Goal: Task Accomplishment & Management: Use online tool/utility

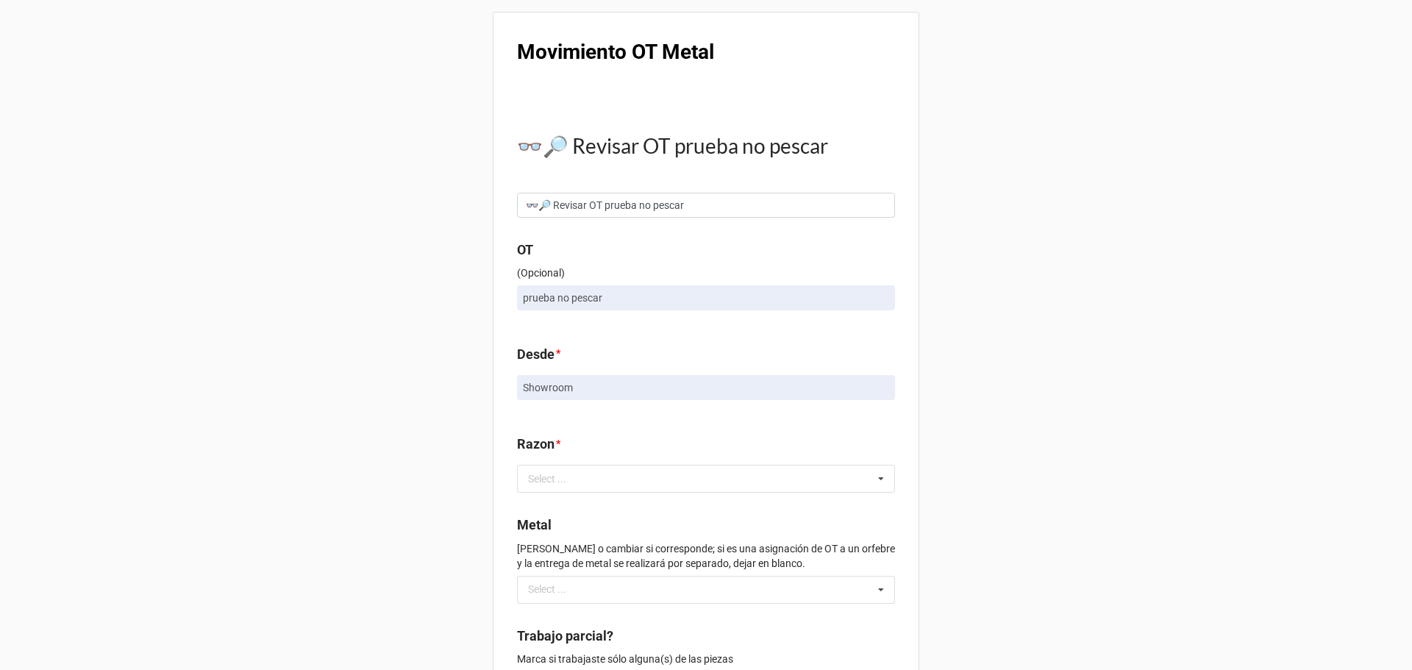
scroll to position [74, 0]
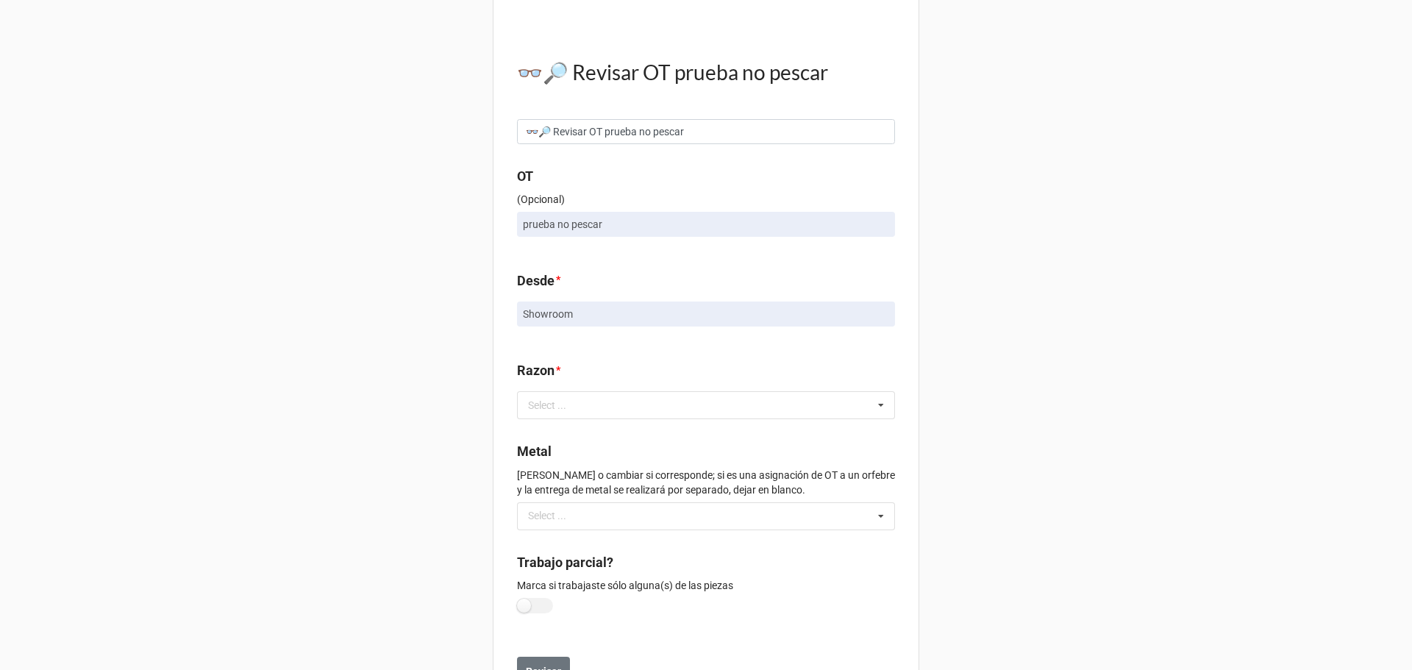
click at [533, 413] on div "Select ..." at bounding box center [555, 405] width 63 height 17
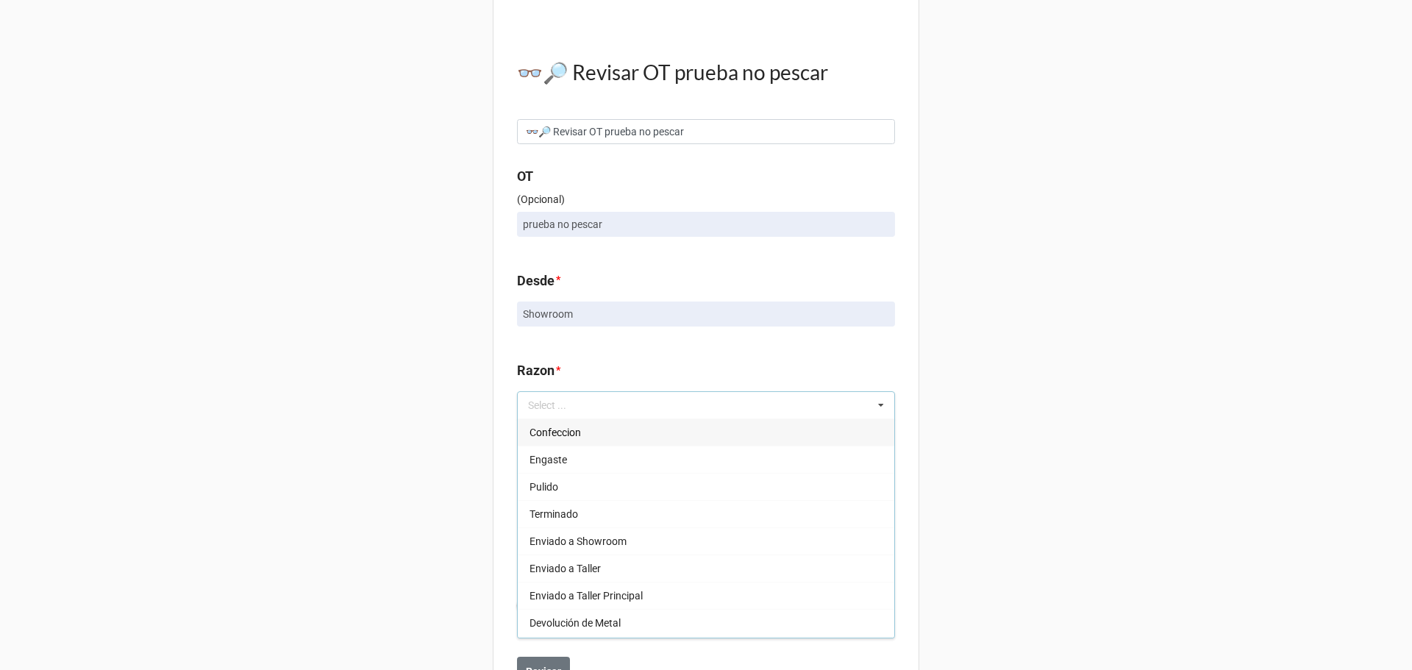
click at [486, 355] on div "Movimiento OT Metal 👓🔎 Revisar OT prueba no pescar 👓🔎 Revisar OT prueba no pesc…" at bounding box center [706, 330] width 1412 height 809
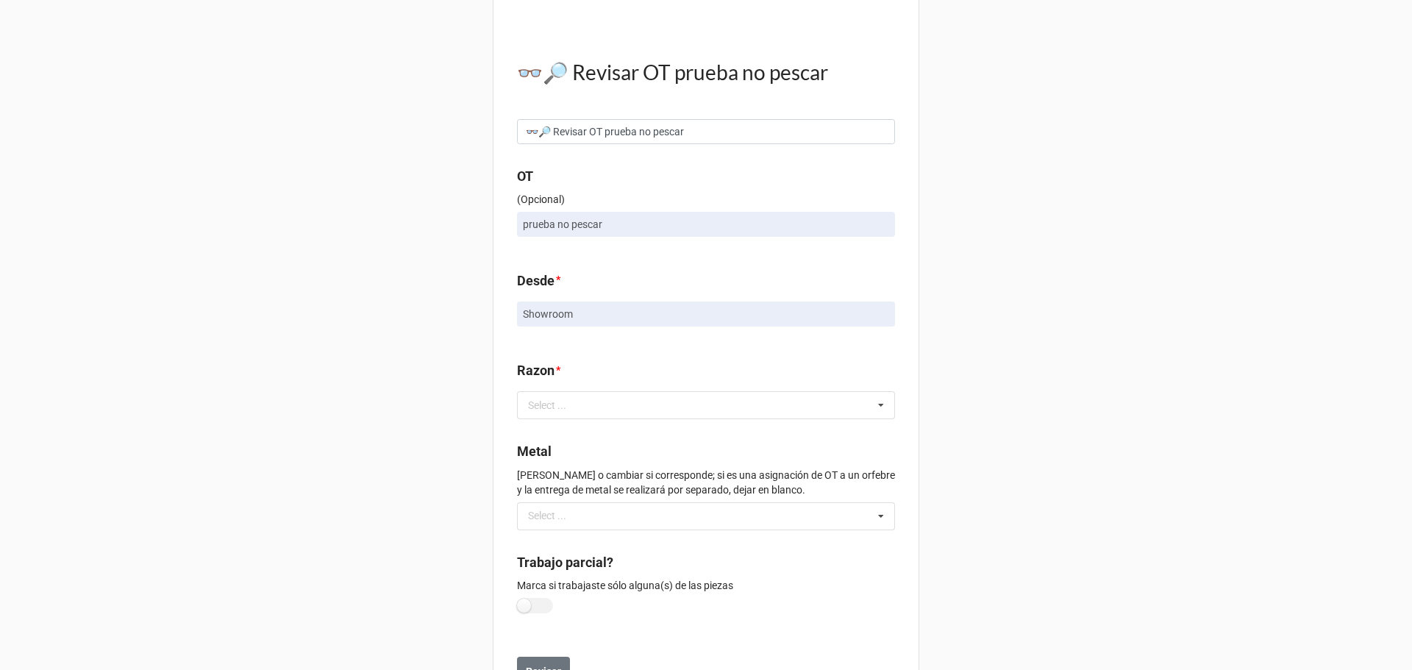
drag, startPoint x: 430, startPoint y: 508, endPoint x: 463, endPoint y: 507, distance: 33.1
click at [463, 507] on div "Movimiento OT Metal 👓🔎 Revisar OT prueba no pescar 👓🔎 Revisar OT prueba no pesc…" at bounding box center [706, 330] width 1412 height 809
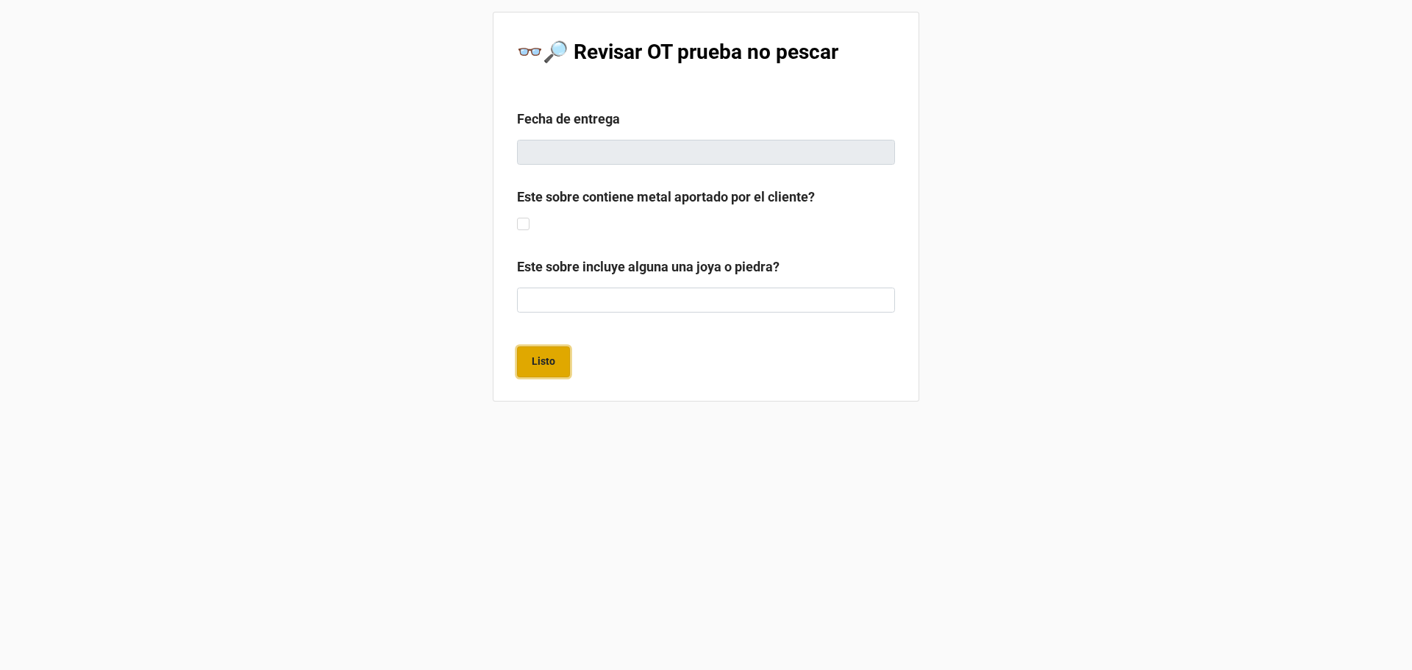
click at [541, 366] on b "Listo" at bounding box center [544, 361] width 24 height 15
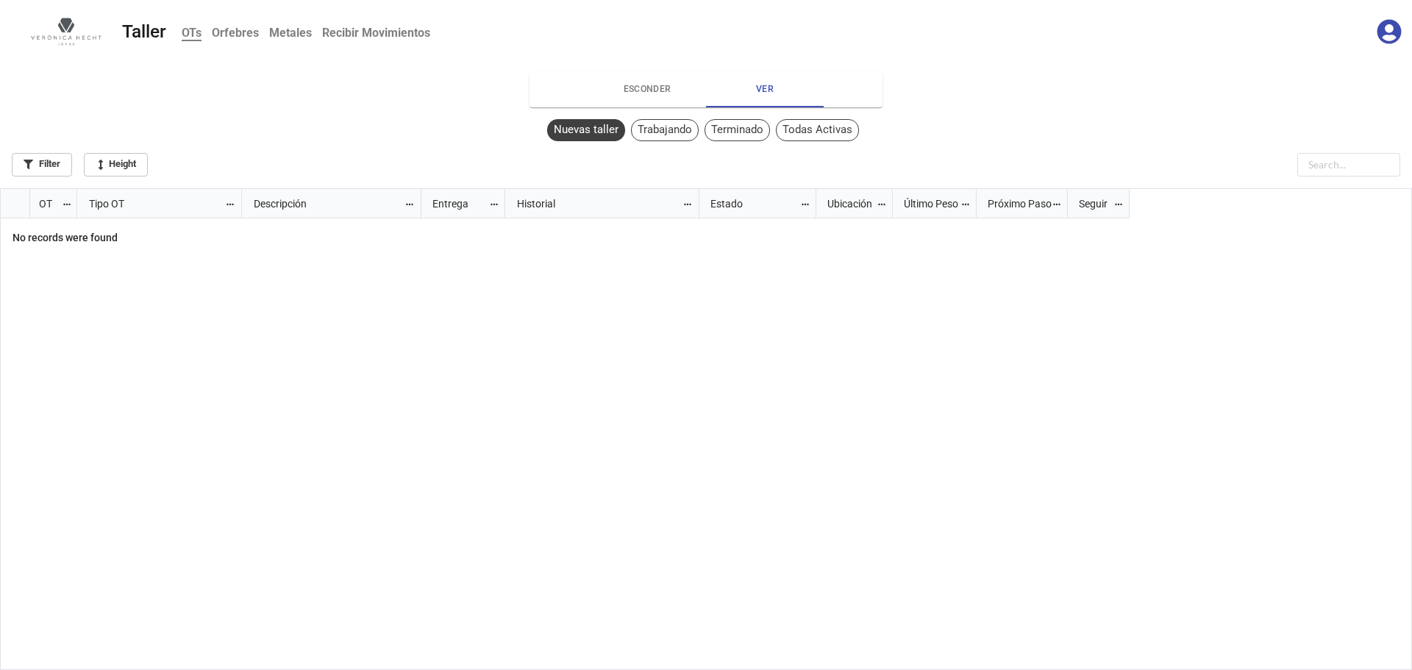
scroll to position [474, 1404]
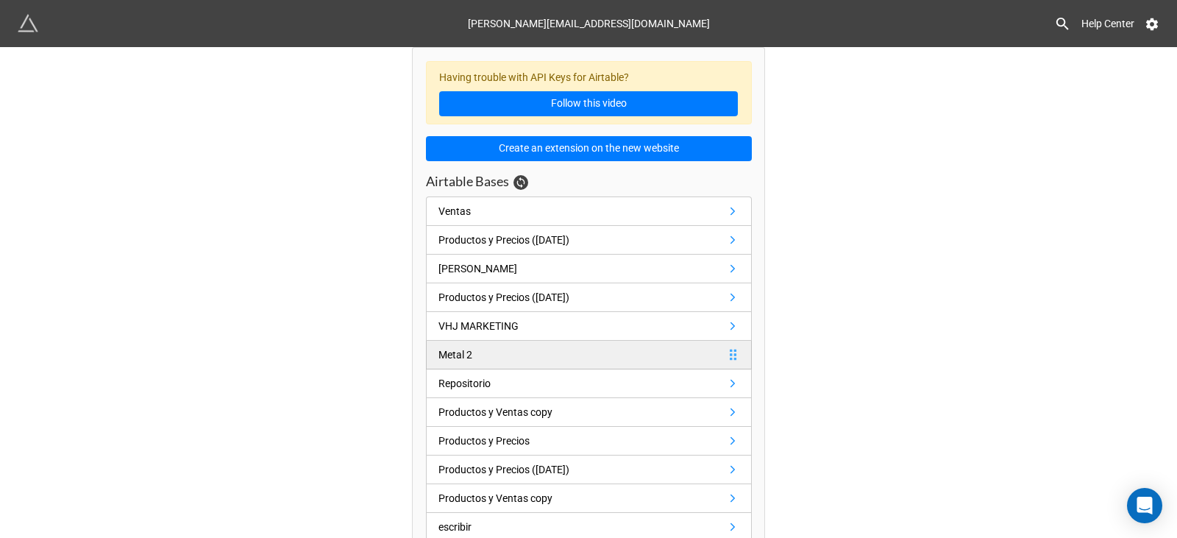
click at [441, 358] on div "Metal 2" at bounding box center [455, 354] width 34 height 16
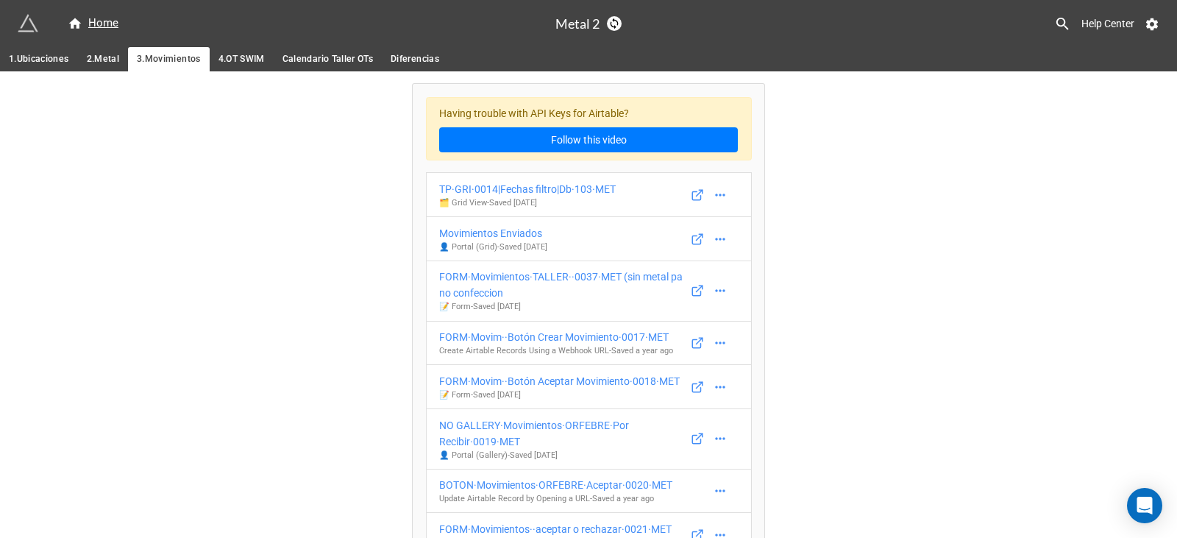
click at [290, 65] on span "Calendario Taller OTs" at bounding box center [327, 58] width 90 height 15
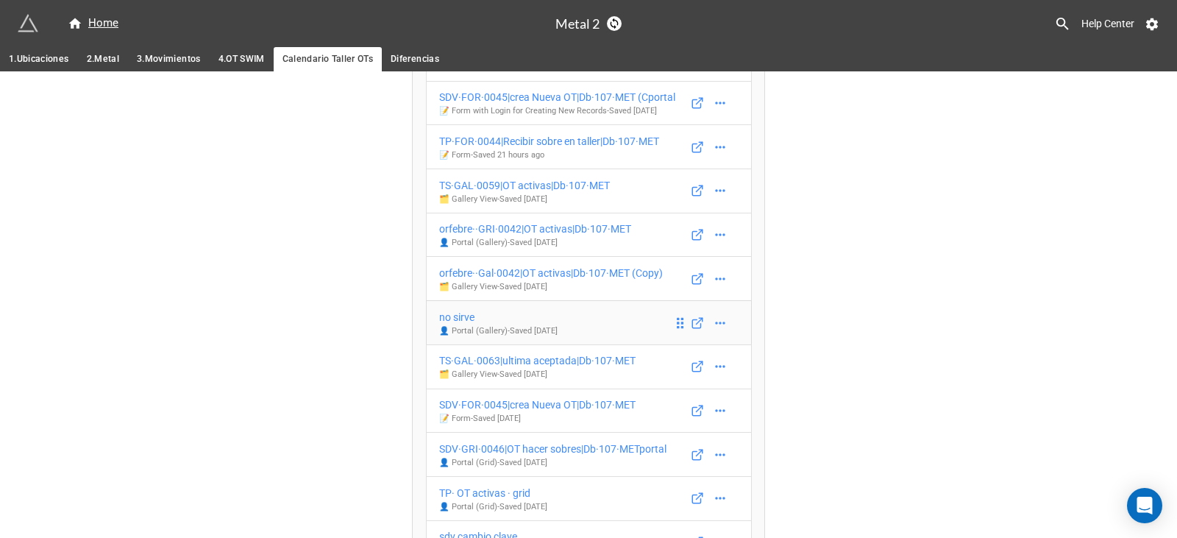
scroll to position [197, 0]
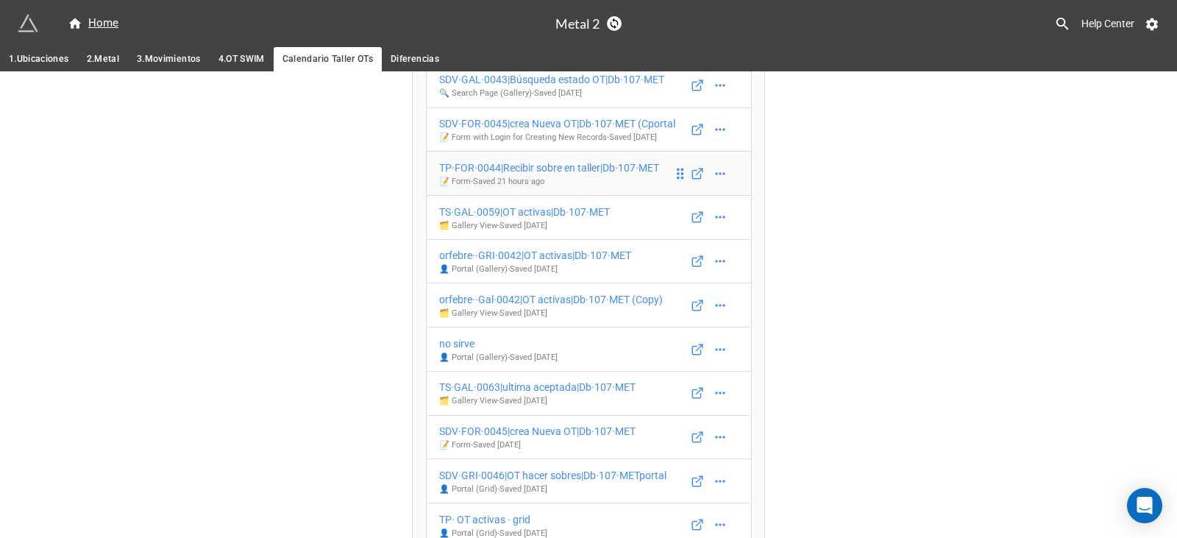
click at [481, 166] on div "TP·FOR·0044|Recibir sobre en taller|Db·107·MET" at bounding box center [549, 168] width 220 height 16
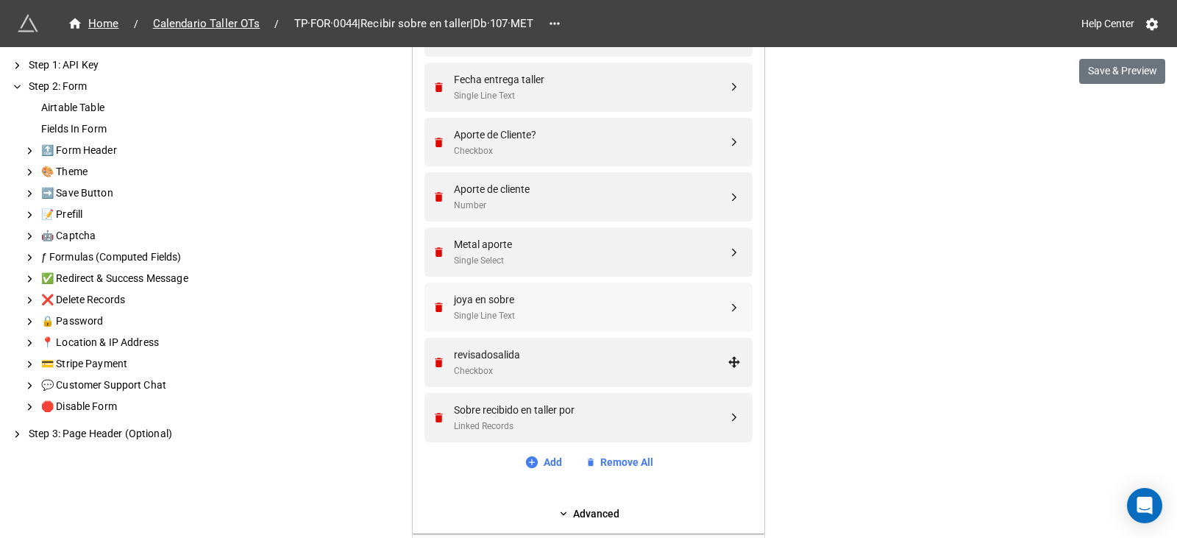
scroll to position [736, 0]
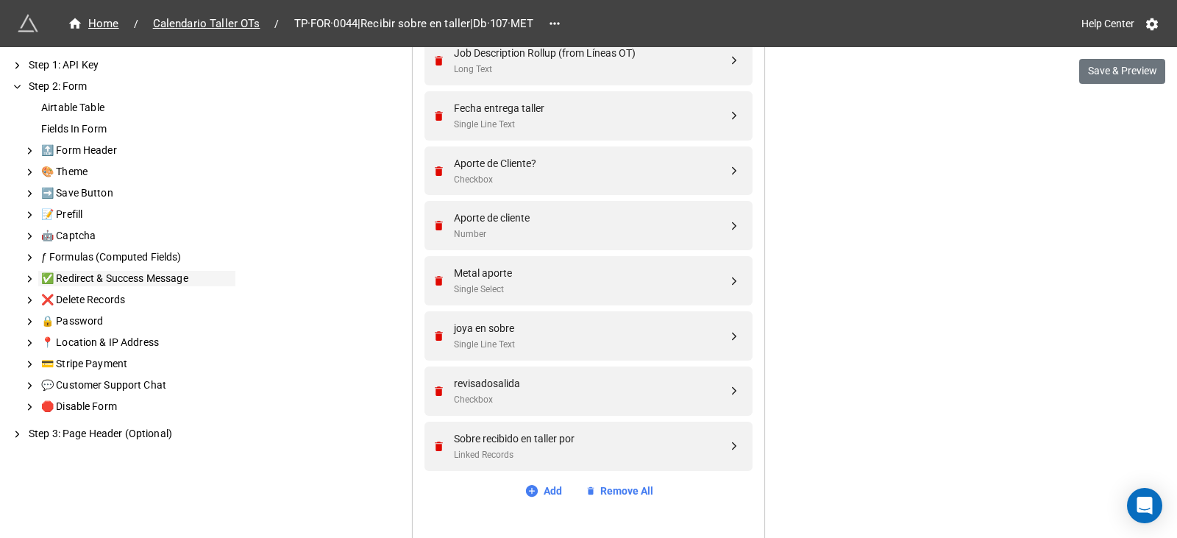
click at [135, 282] on div "✅ Redirect & Success Message" at bounding box center [136, 278] width 197 height 15
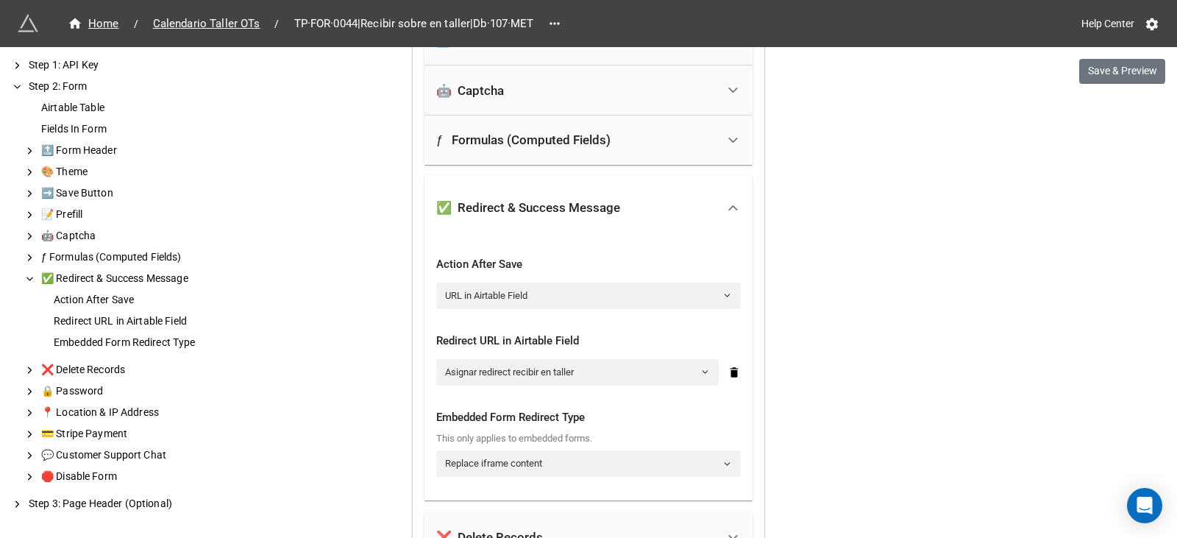
scroll to position [1412, 0]
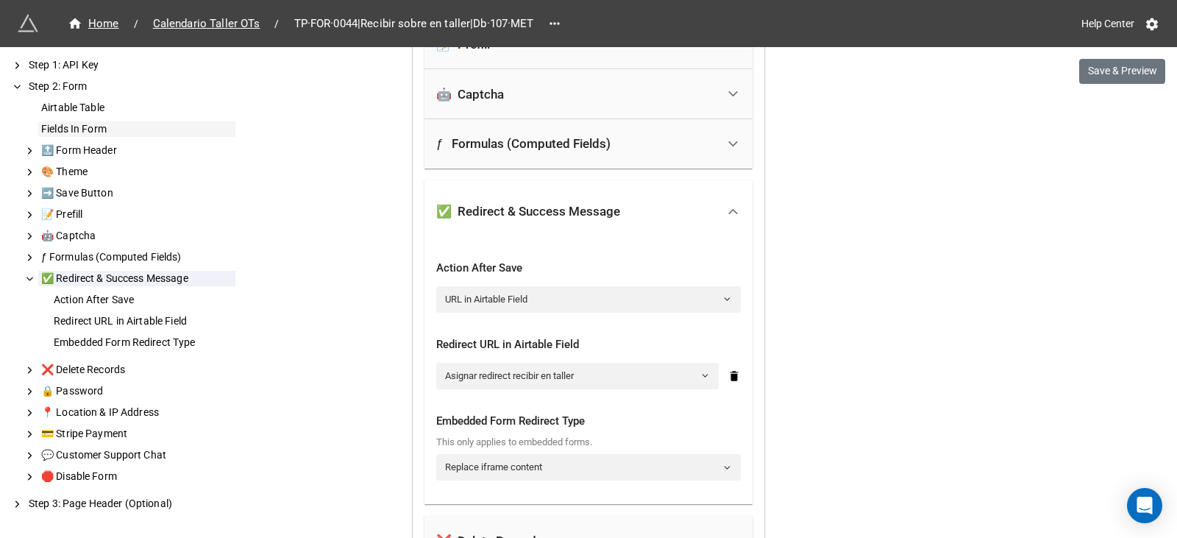
click at [85, 127] on div "Fields In Form" at bounding box center [136, 128] width 197 height 15
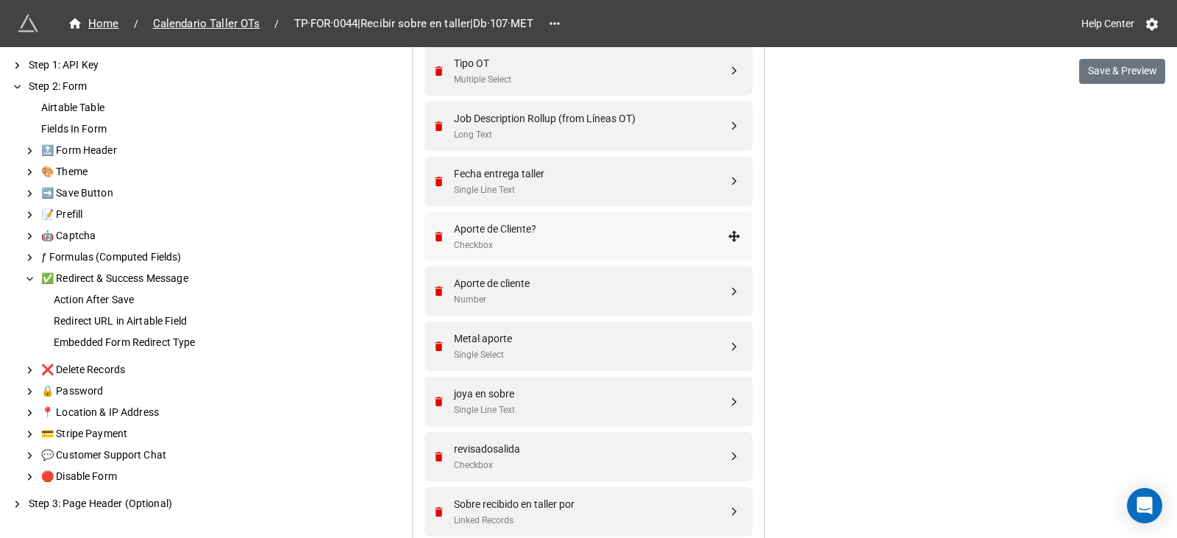
scroll to position [666, 0]
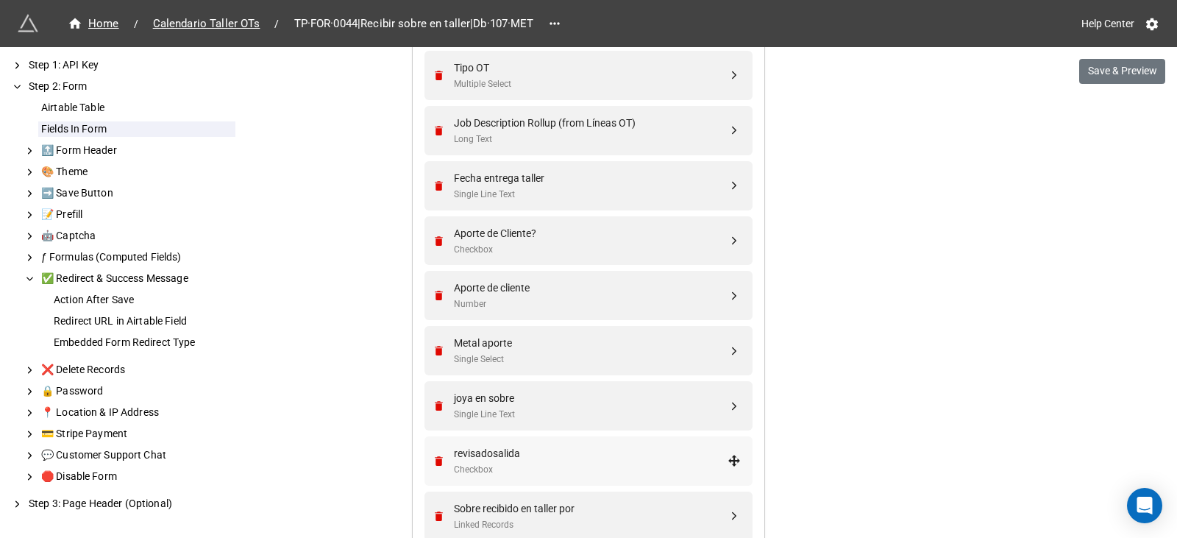
click at [550, 460] on div "revisadosalida" at bounding box center [591, 453] width 274 height 16
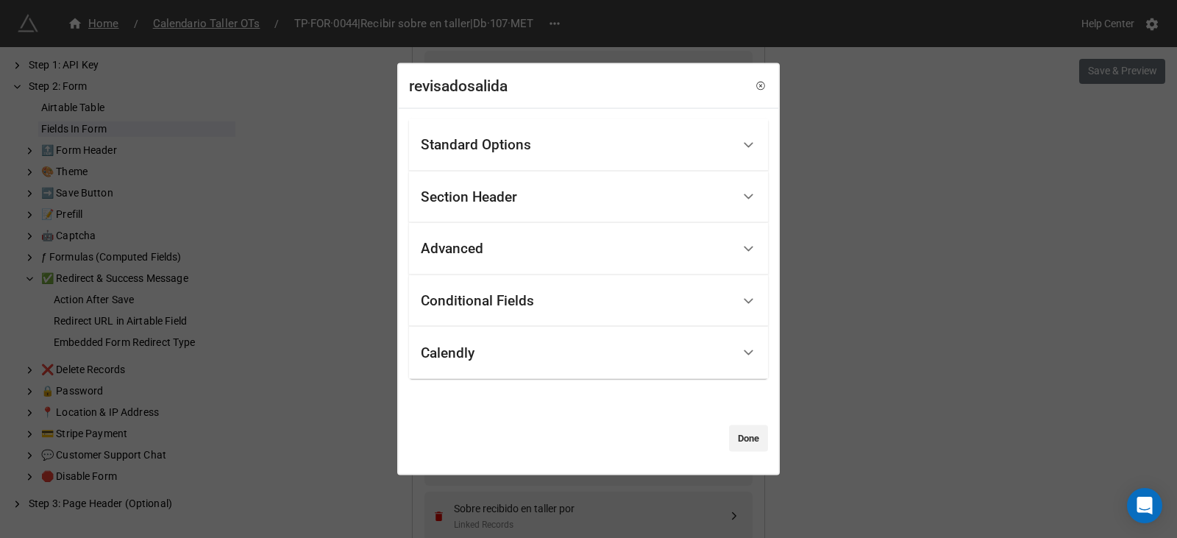
click at [509, 305] on div "Conditional Fields" at bounding box center [477, 301] width 113 height 15
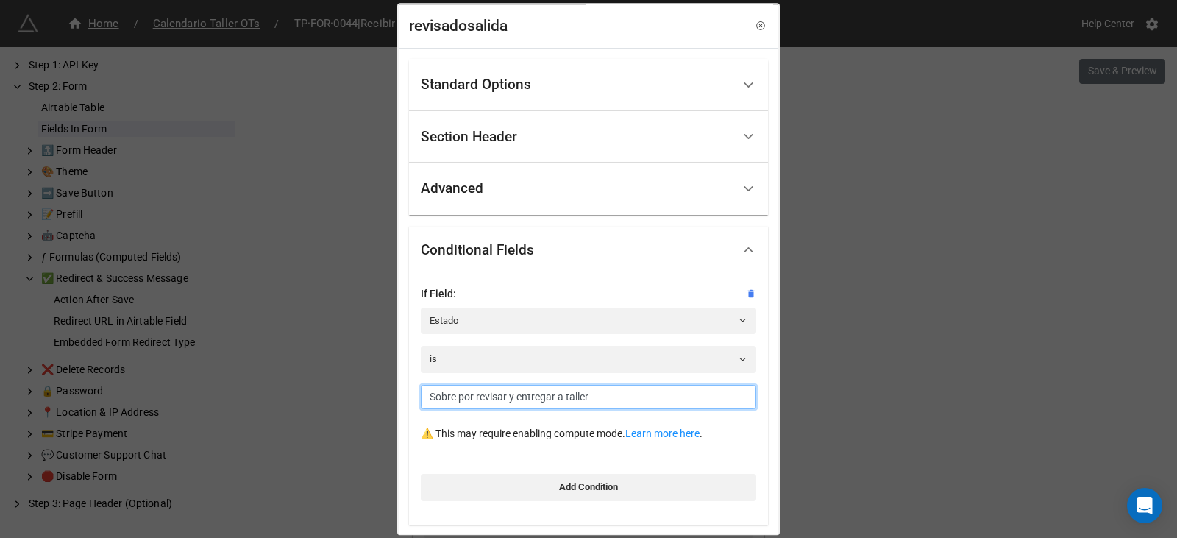
click at [580, 400] on input "Sobre por revisar y entregar a taller" at bounding box center [588, 397] width 335 height 25
click at [580, 399] on input "Sobre por revisar y entregar a taller" at bounding box center [588, 397] width 335 height 25
click at [579, 399] on input "Sobre por revisar y entregar a taller" at bounding box center [588, 397] width 335 height 25
paste input "asignar a orfebre"
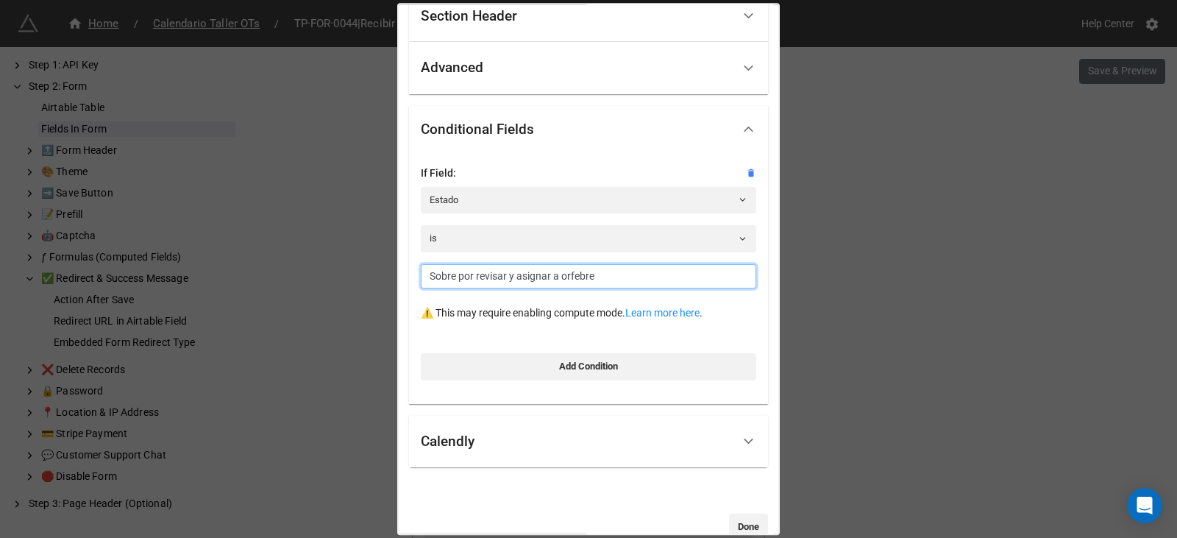
scroll to position [149, 0]
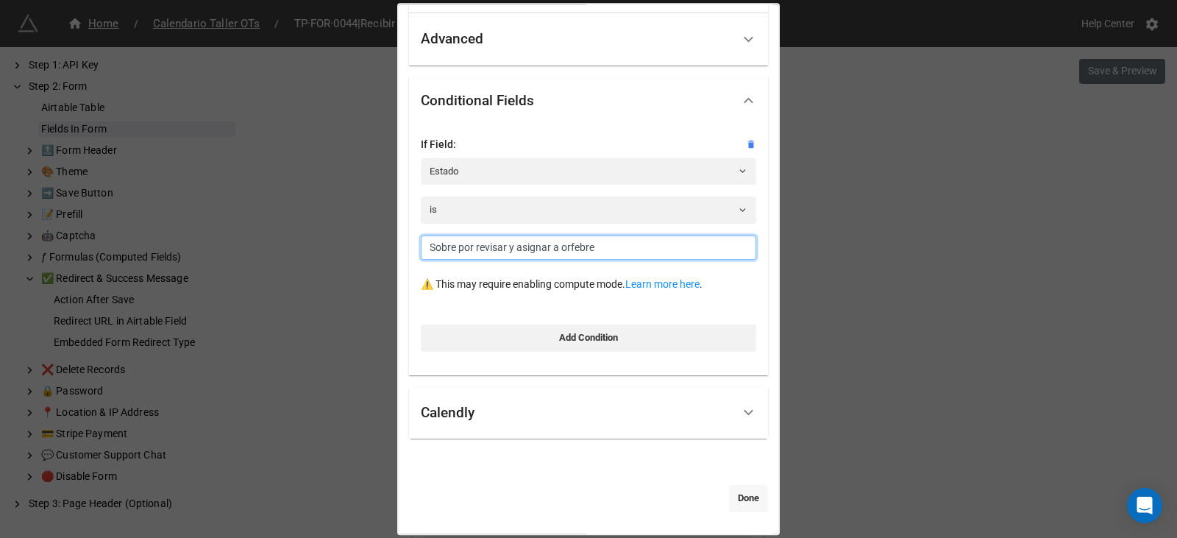
type input "Sobre por revisar y asignar a orfebre"
click at [737, 500] on link "Done" at bounding box center [748, 498] width 39 height 26
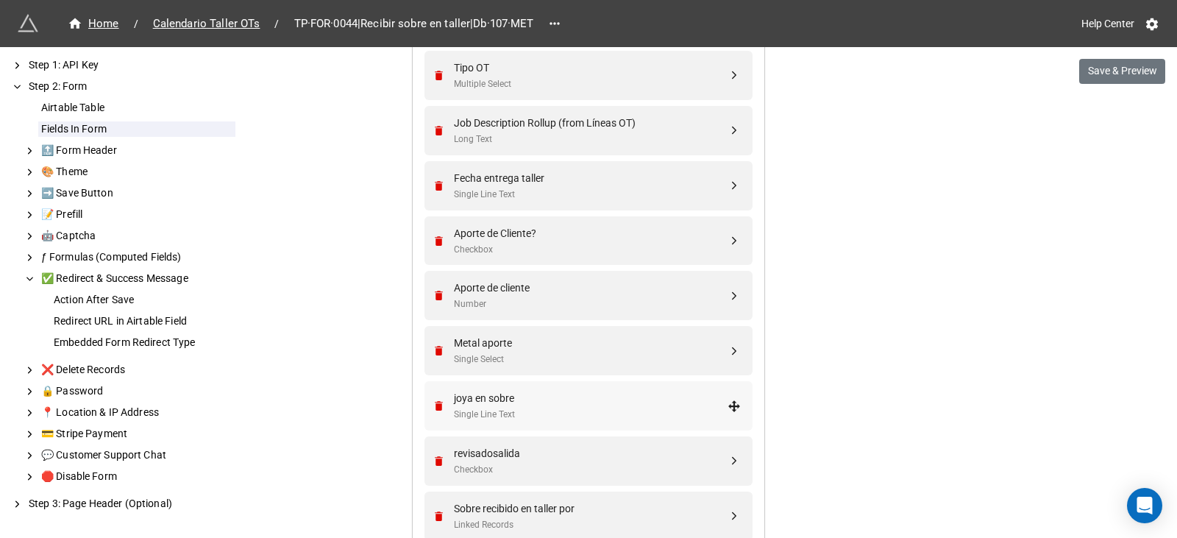
click at [547, 398] on div "joya en sobre" at bounding box center [591, 398] width 274 height 16
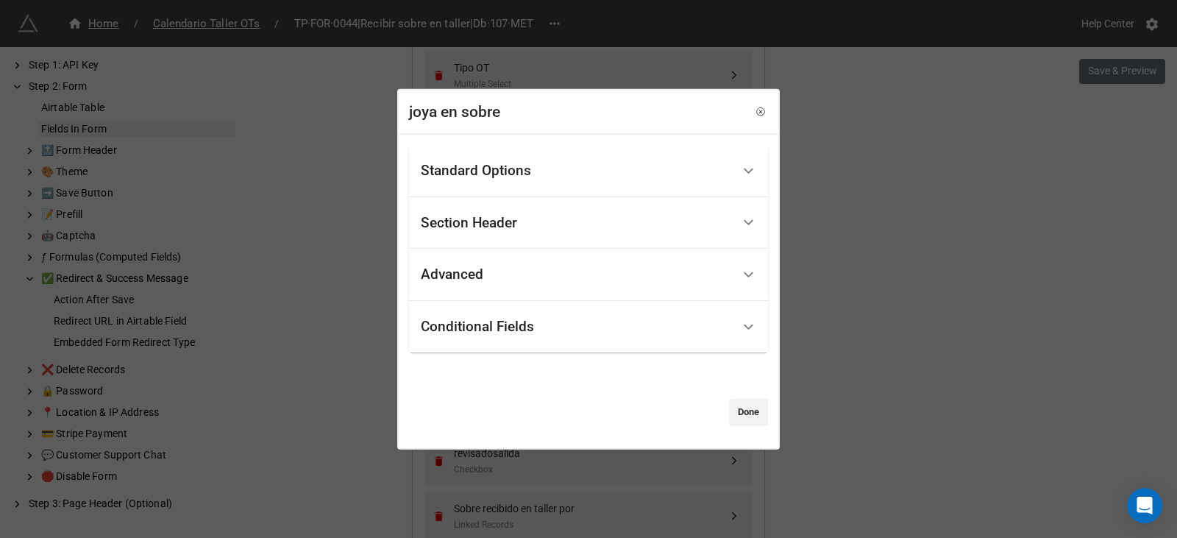
click at [542, 333] on div "Conditional Fields" at bounding box center [576, 327] width 311 height 35
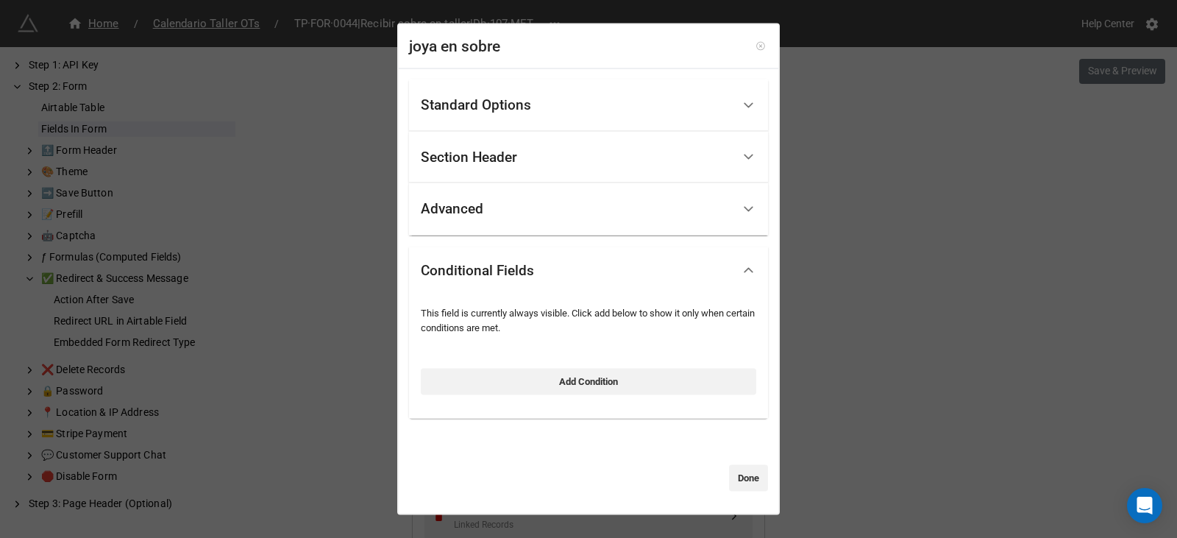
click at [755, 46] on icon at bounding box center [760, 46] width 10 height 10
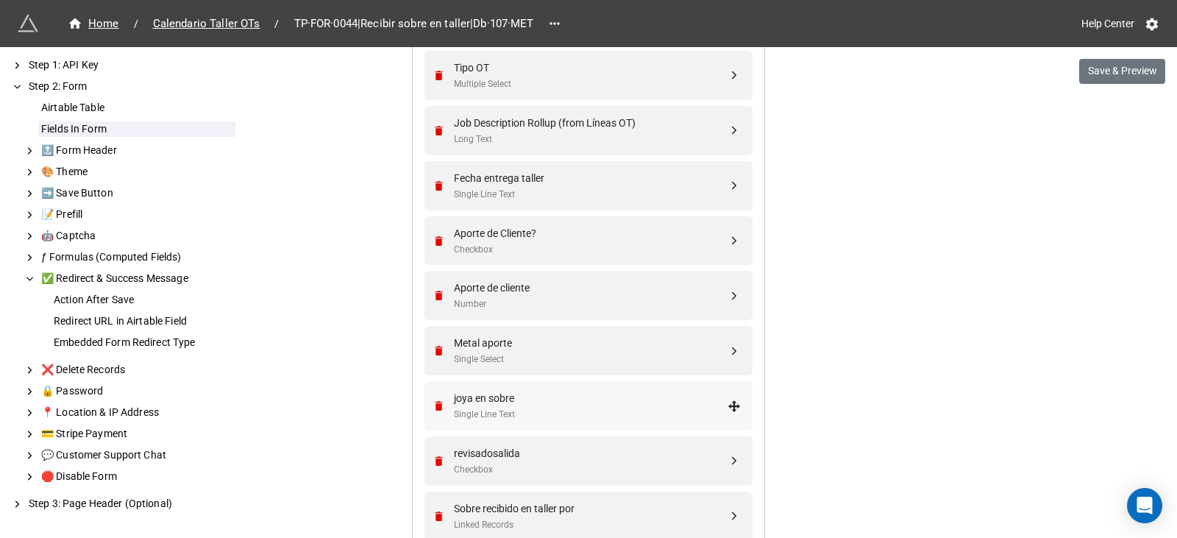
click at [501, 409] on div "Single Line Text" at bounding box center [591, 415] width 274 height 14
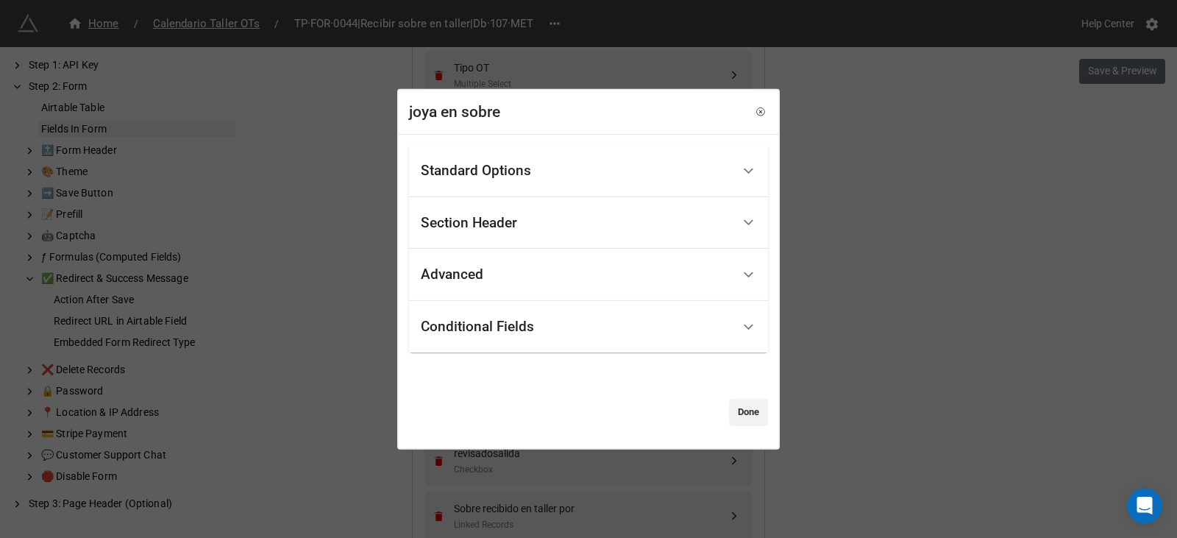
click at [475, 319] on div "Conditional Fields" at bounding box center [477, 326] width 113 height 15
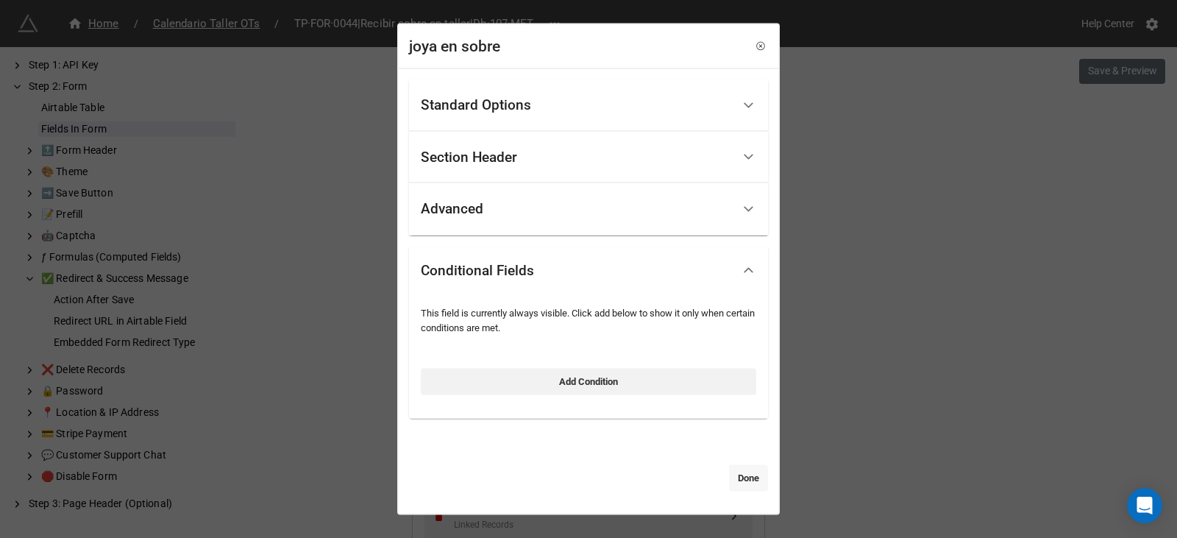
click at [729, 478] on link "Done" at bounding box center [748, 478] width 39 height 26
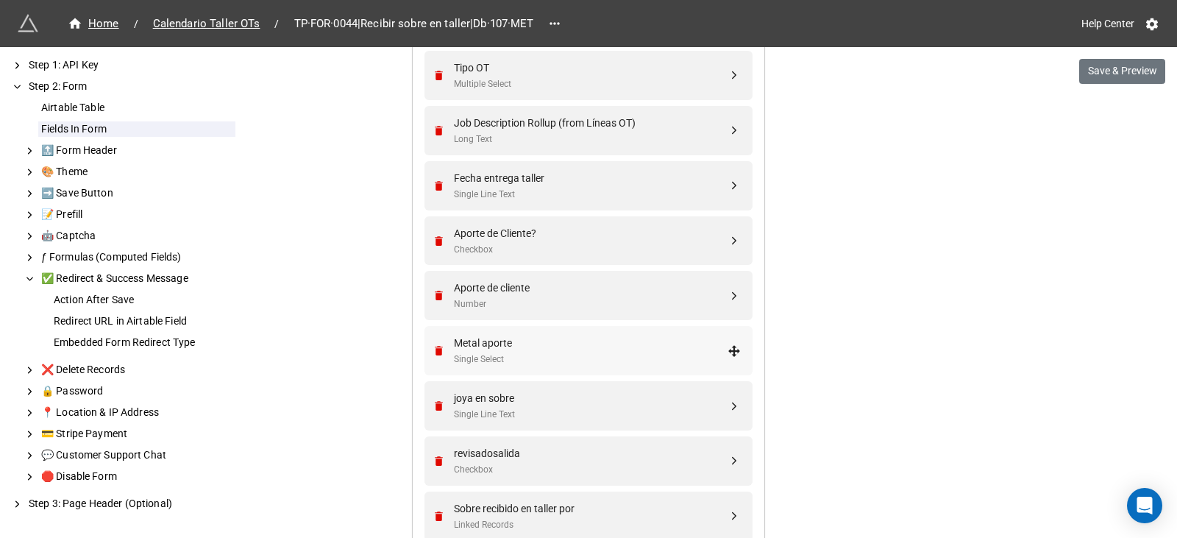
click at [481, 340] on div "Metal aporte" at bounding box center [591, 343] width 274 height 16
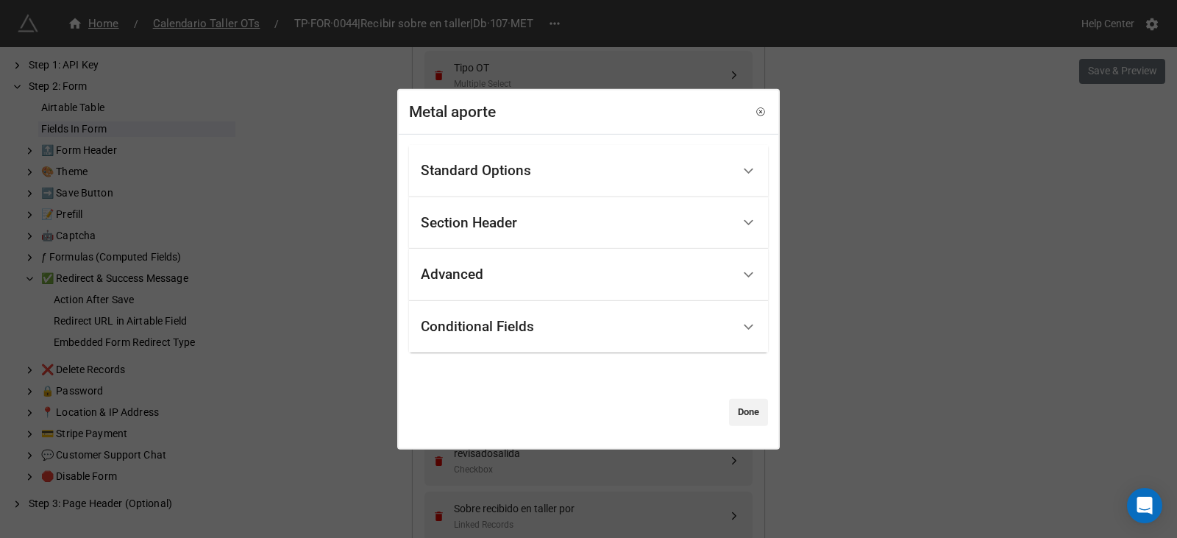
click at [648, 327] on div "Conditional Fields" at bounding box center [576, 327] width 311 height 35
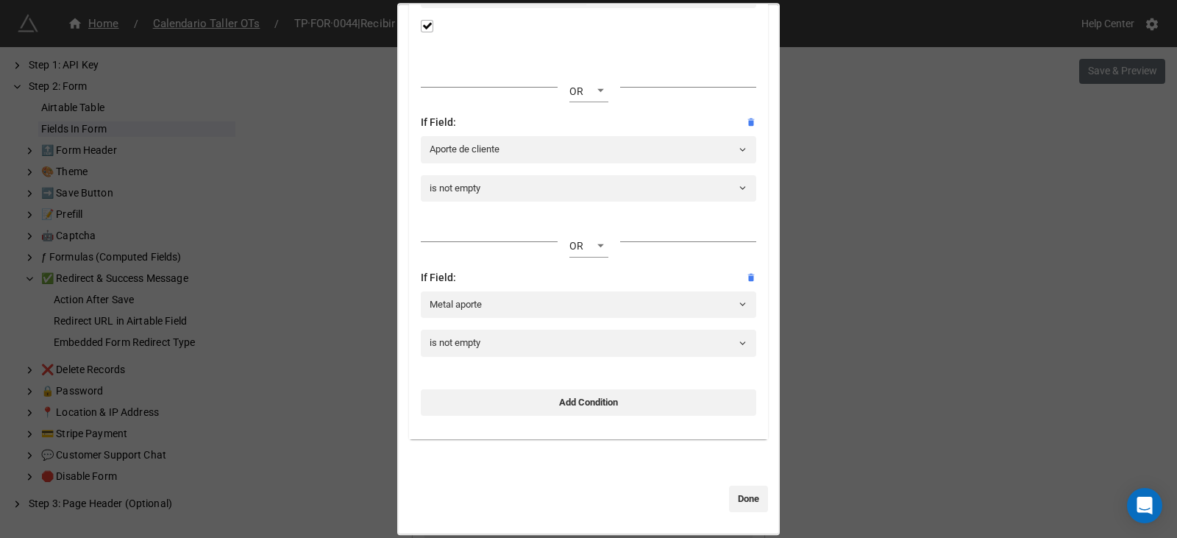
scroll to position [366, 0]
click at [756, 492] on link "Done" at bounding box center [748, 498] width 39 height 26
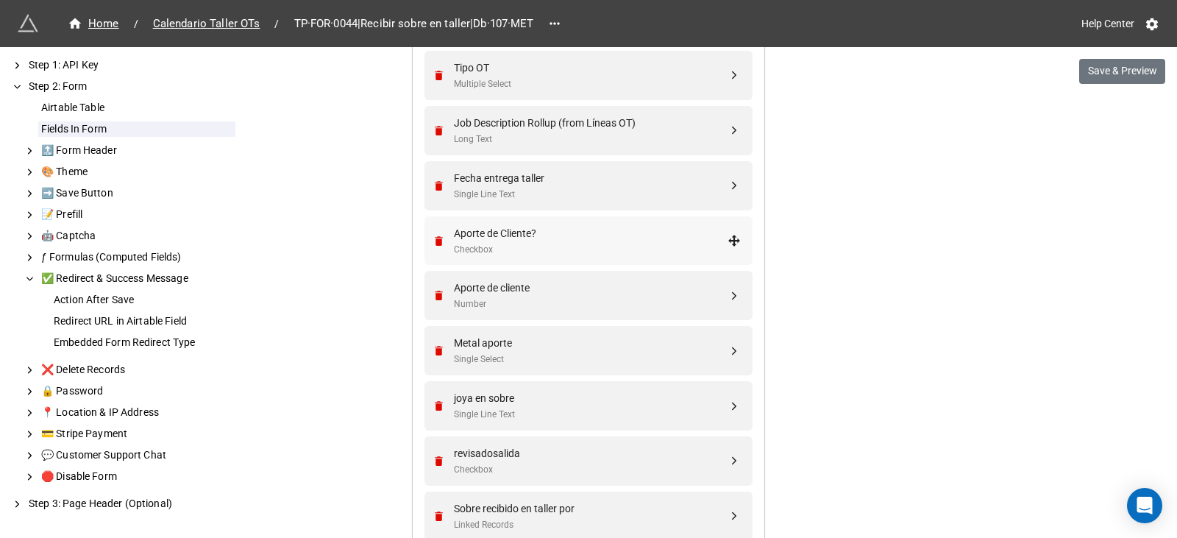
click at [483, 234] on div "Aporte de Cliente?" at bounding box center [591, 233] width 274 height 16
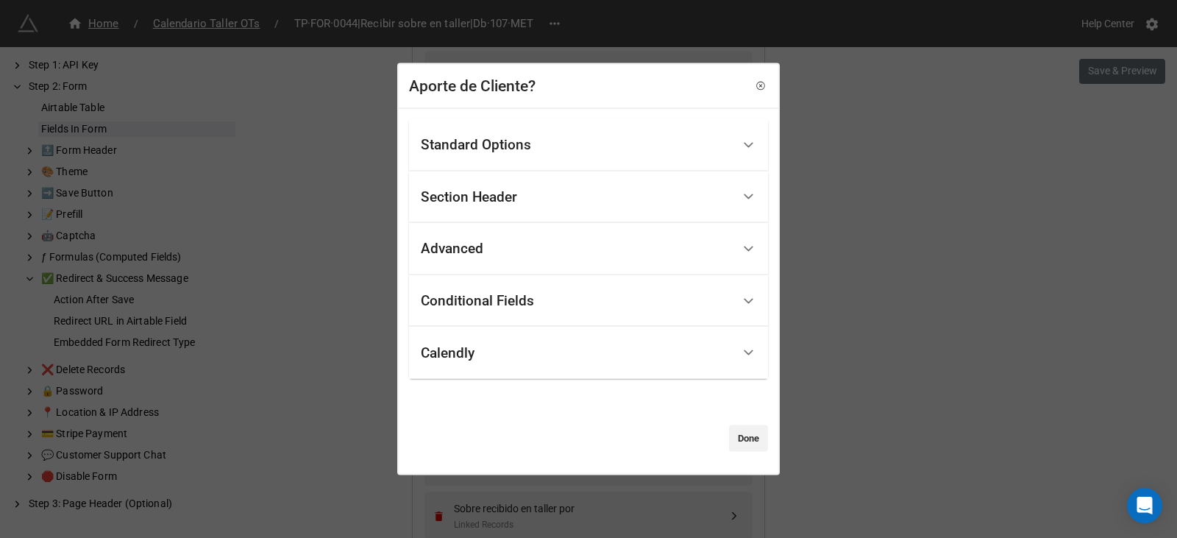
click at [486, 297] on div "Conditional Fields" at bounding box center [477, 301] width 113 height 15
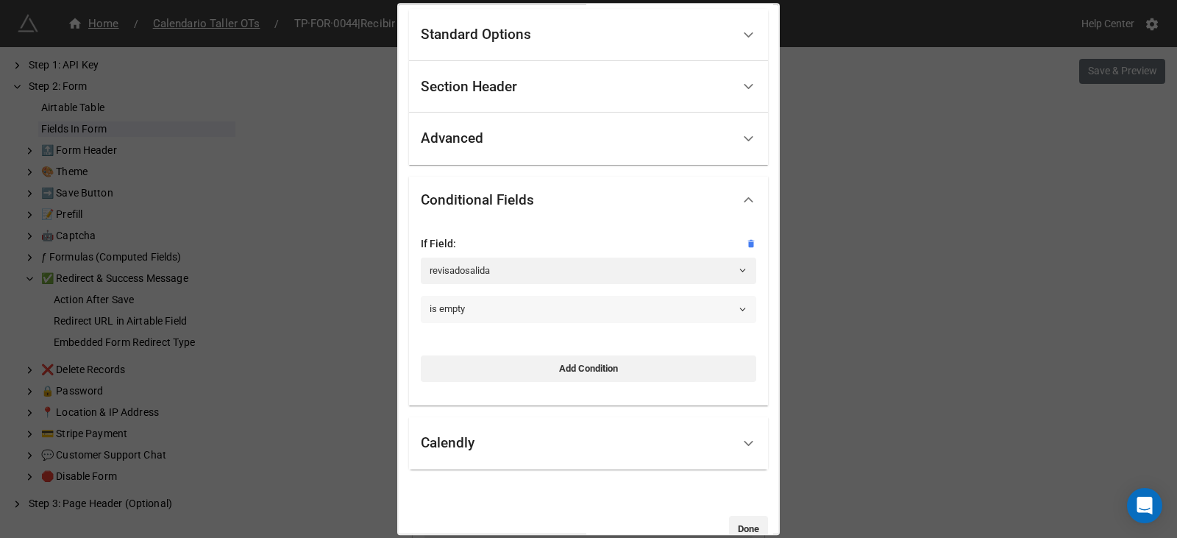
scroll to position [81, 0]
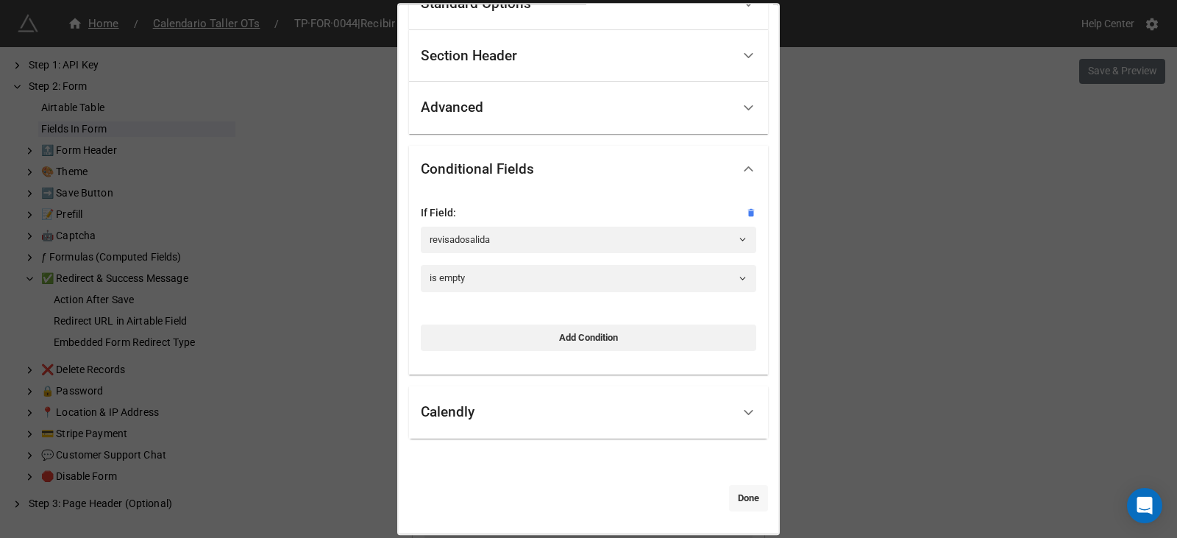
click at [739, 499] on link "Done" at bounding box center [748, 498] width 39 height 26
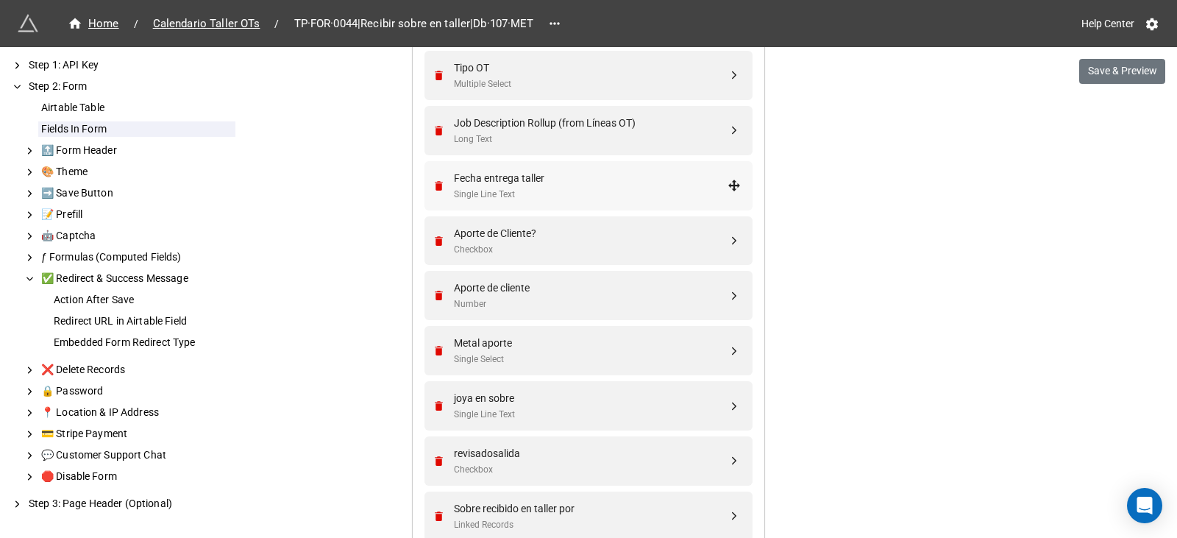
click at [558, 179] on div "Fecha entrega taller" at bounding box center [591, 178] width 274 height 16
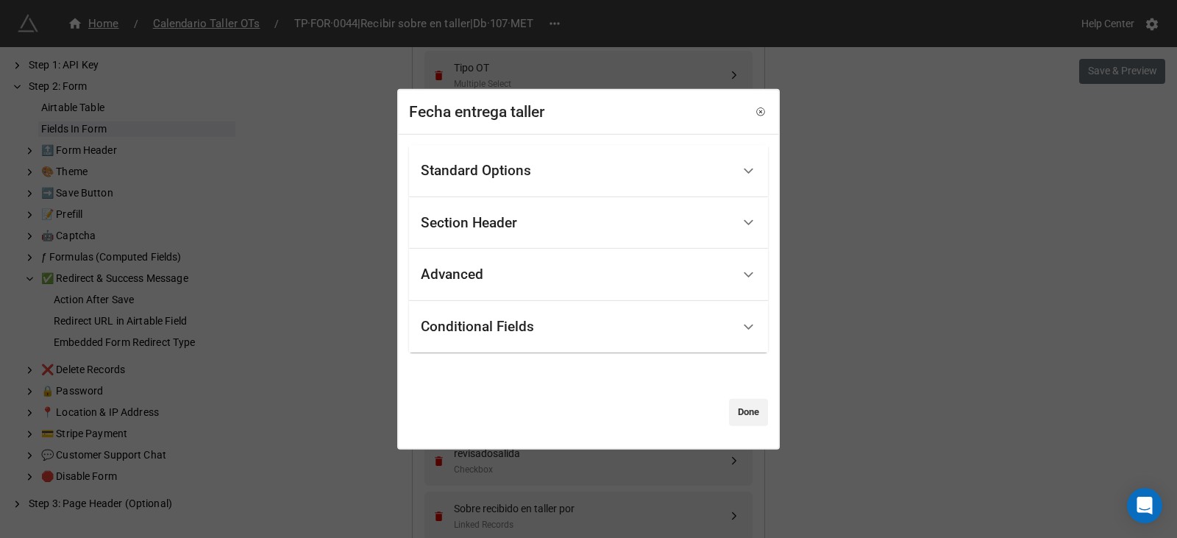
click at [584, 335] on div "Conditional Fields" at bounding box center [576, 327] width 311 height 35
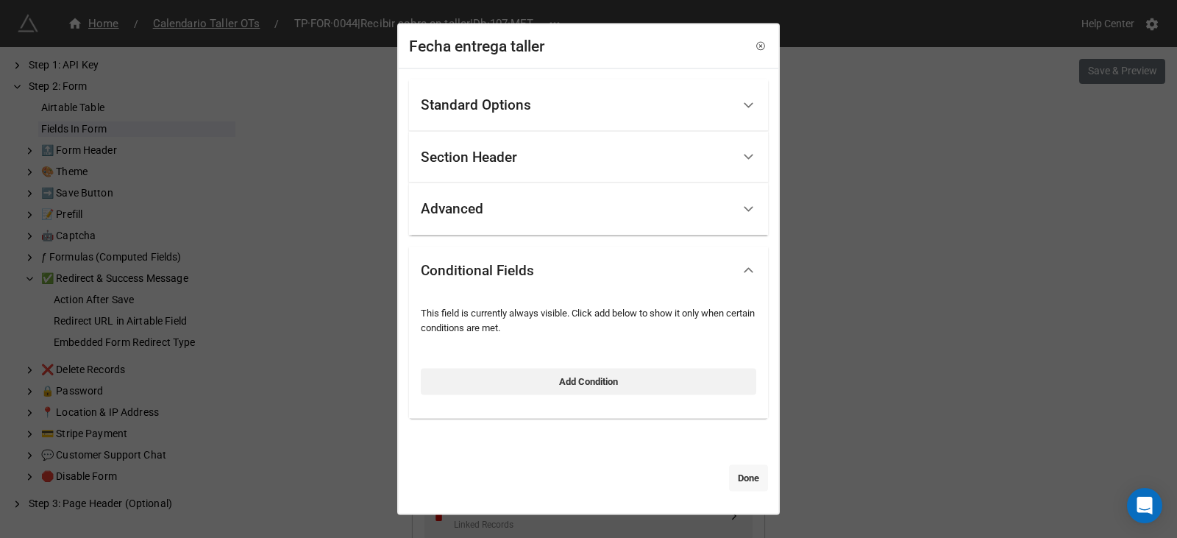
click at [730, 478] on link "Done" at bounding box center [748, 478] width 39 height 26
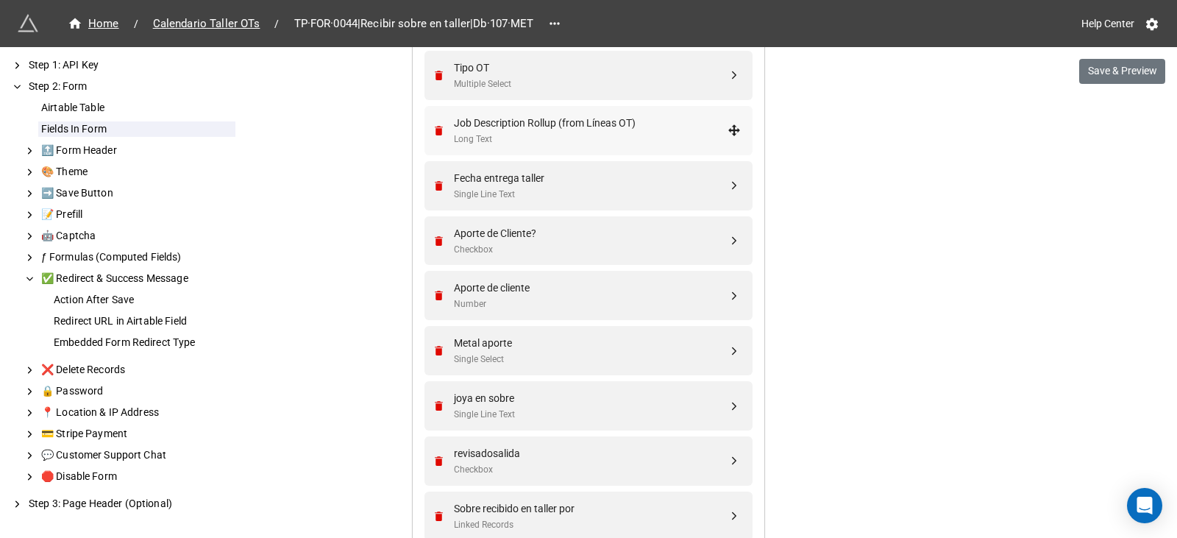
click at [508, 121] on div "Job Description Rollup (from Líneas OT)" at bounding box center [591, 123] width 274 height 16
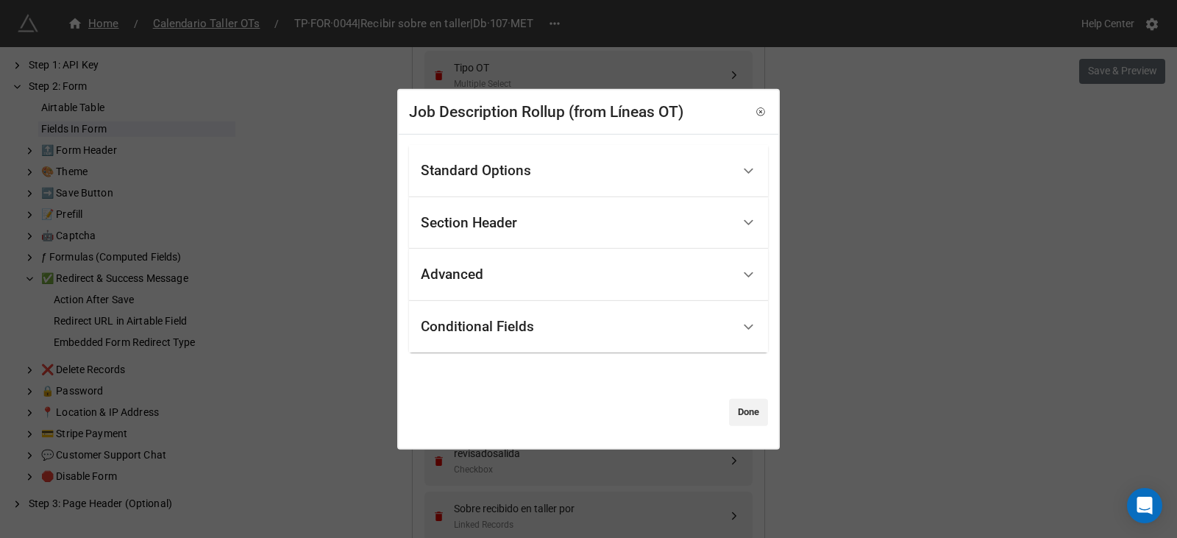
click at [512, 321] on div "Conditional Fields" at bounding box center [477, 326] width 113 height 15
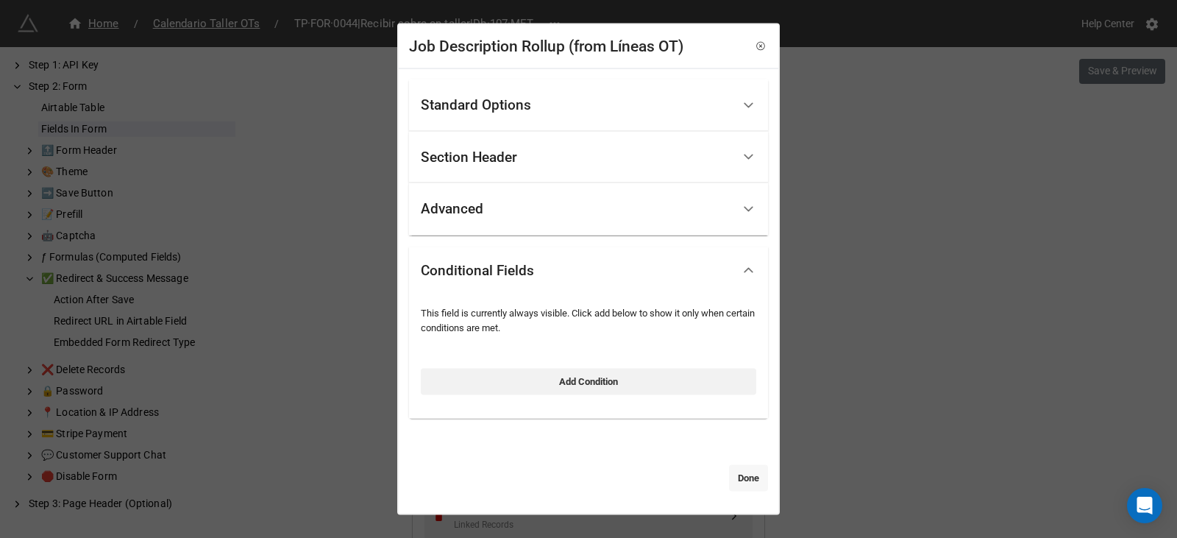
click at [756, 480] on link "Done" at bounding box center [748, 478] width 39 height 26
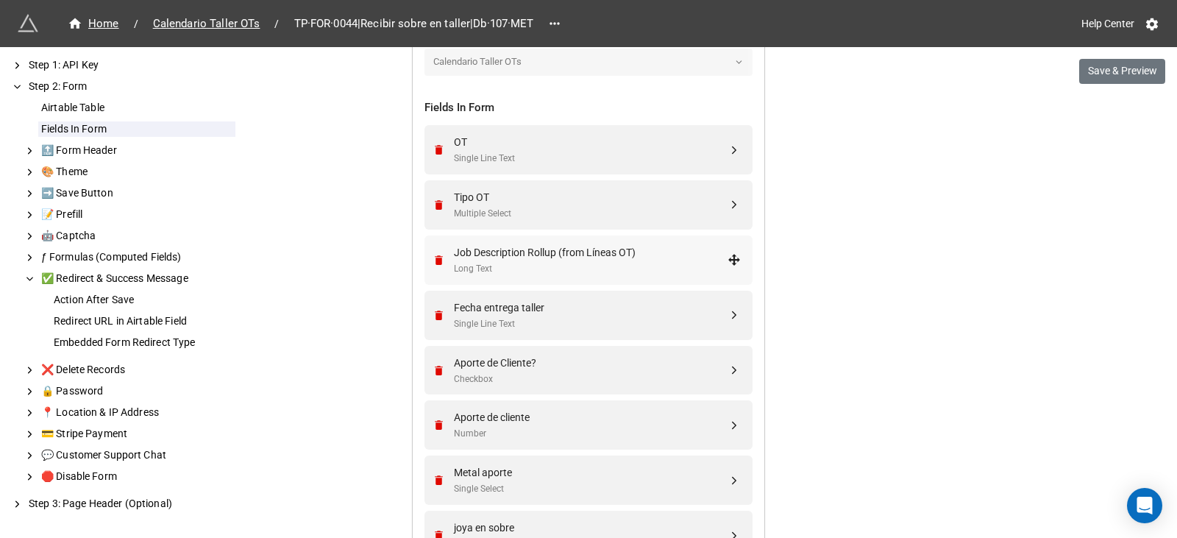
scroll to position [519, 0]
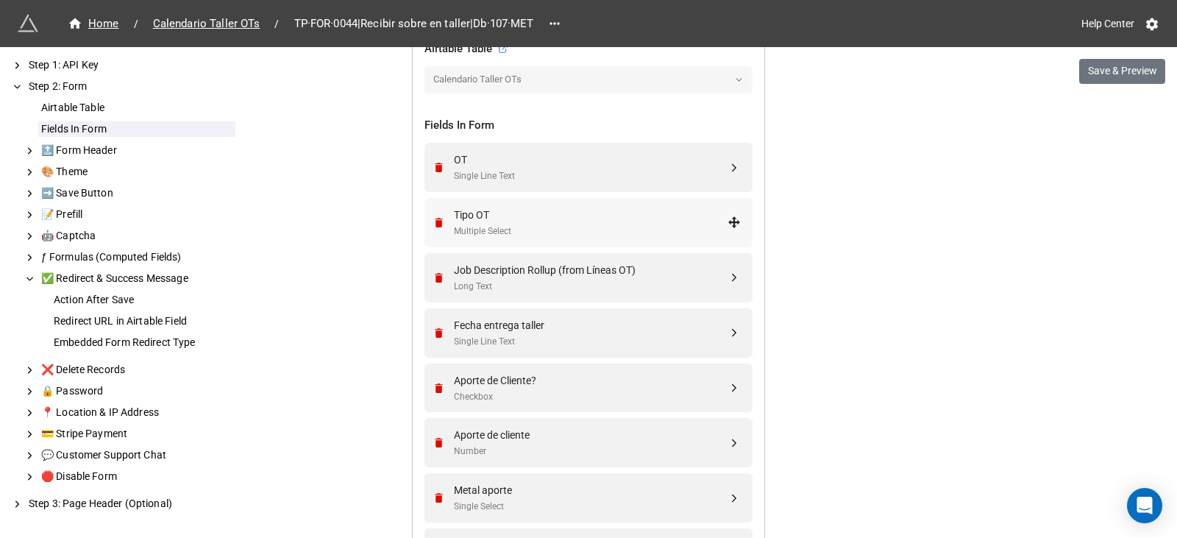
click at [488, 232] on div "Multiple Select" at bounding box center [591, 231] width 274 height 14
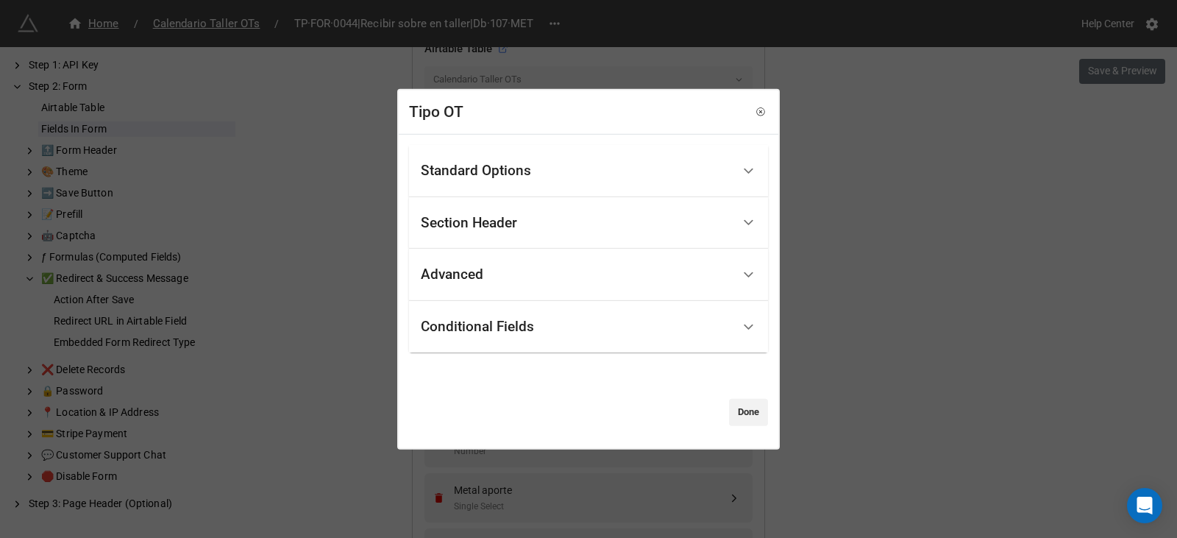
click at [515, 314] on div "Conditional Fields" at bounding box center [576, 327] width 311 height 35
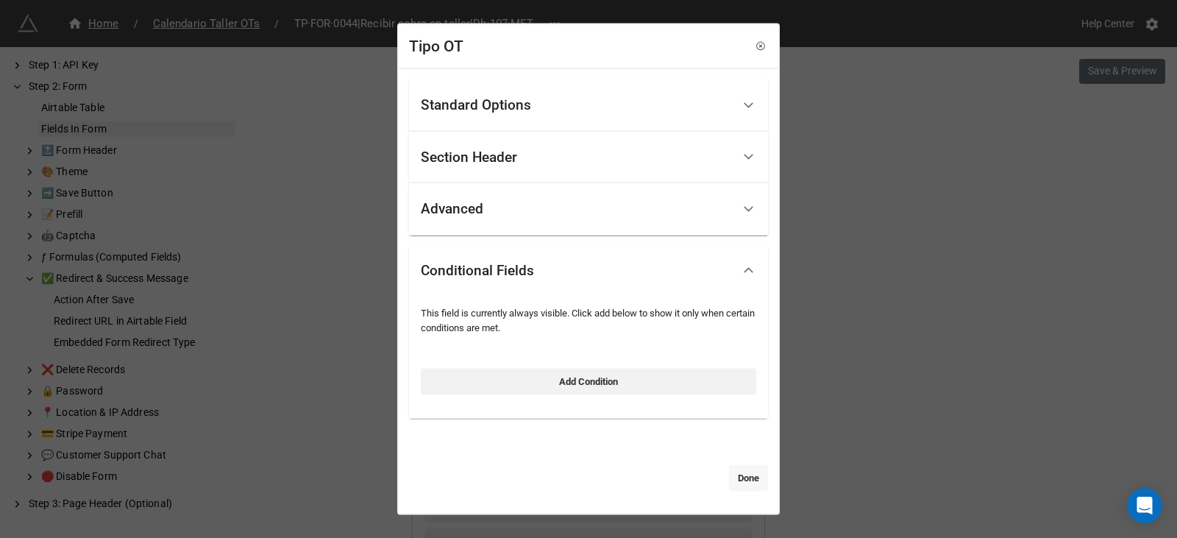
click at [731, 469] on link "Done" at bounding box center [748, 478] width 39 height 26
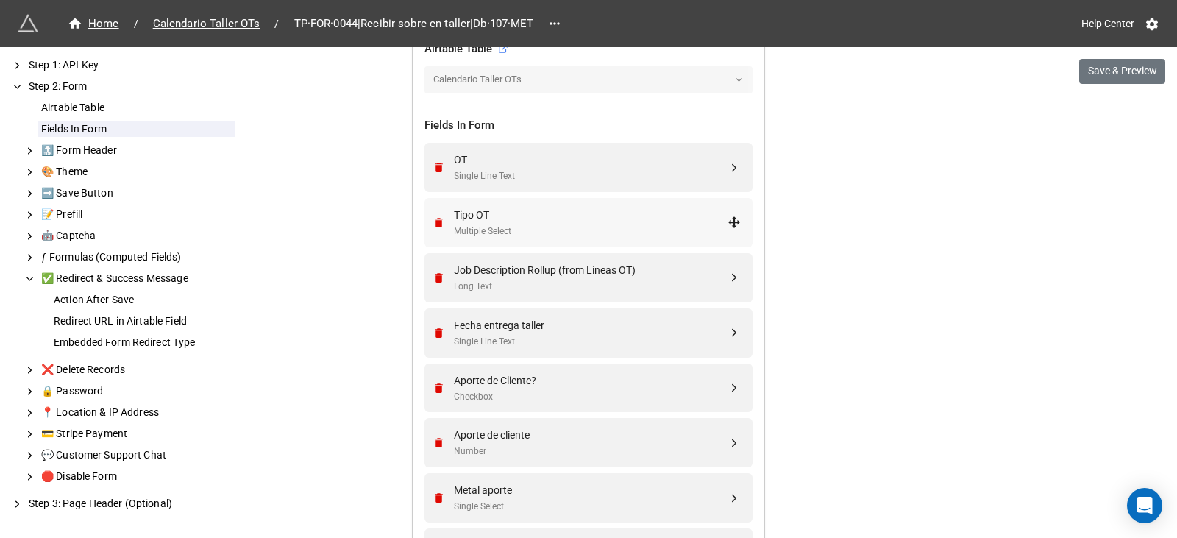
click at [490, 215] on div "Tipo OT" at bounding box center [591, 215] width 274 height 16
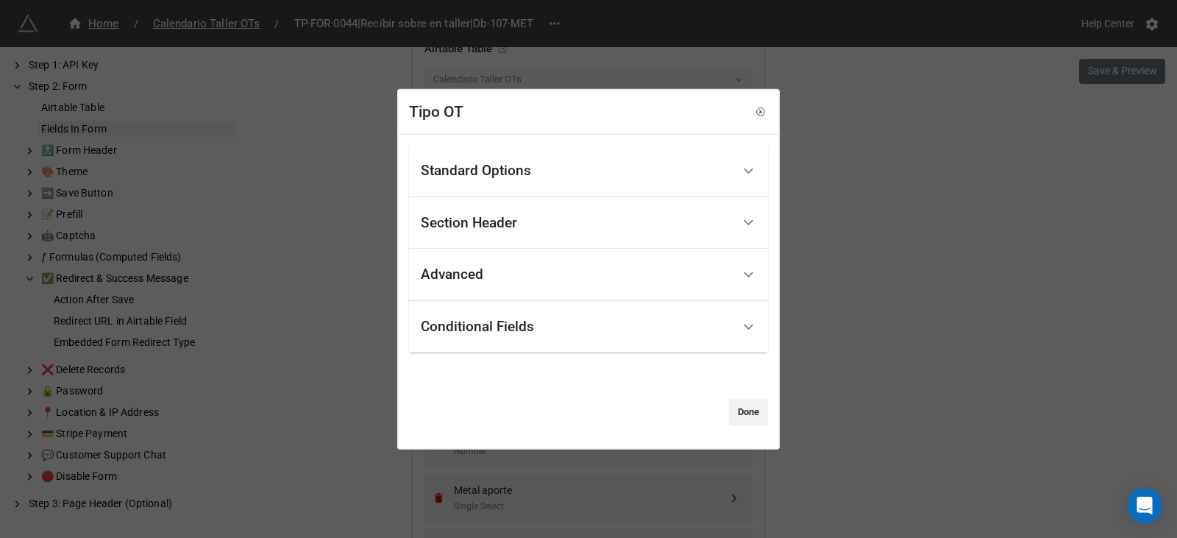
click at [569, 334] on div "Conditional Fields" at bounding box center [576, 327] width 311 height 35
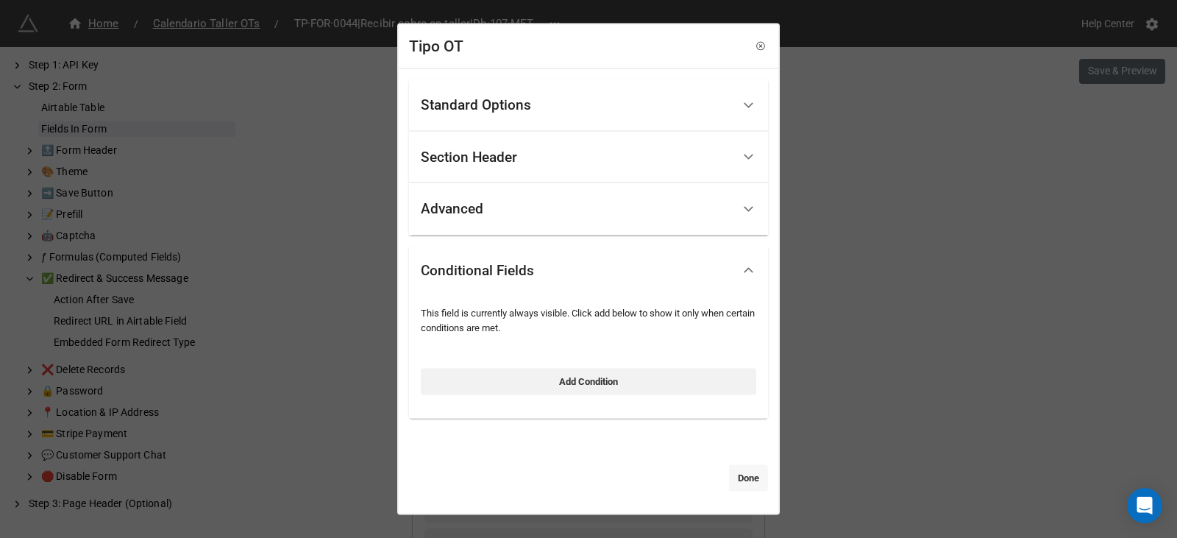
click at [742, 477] on link "Done" at bounding box center [748, 478] width 39 height 26
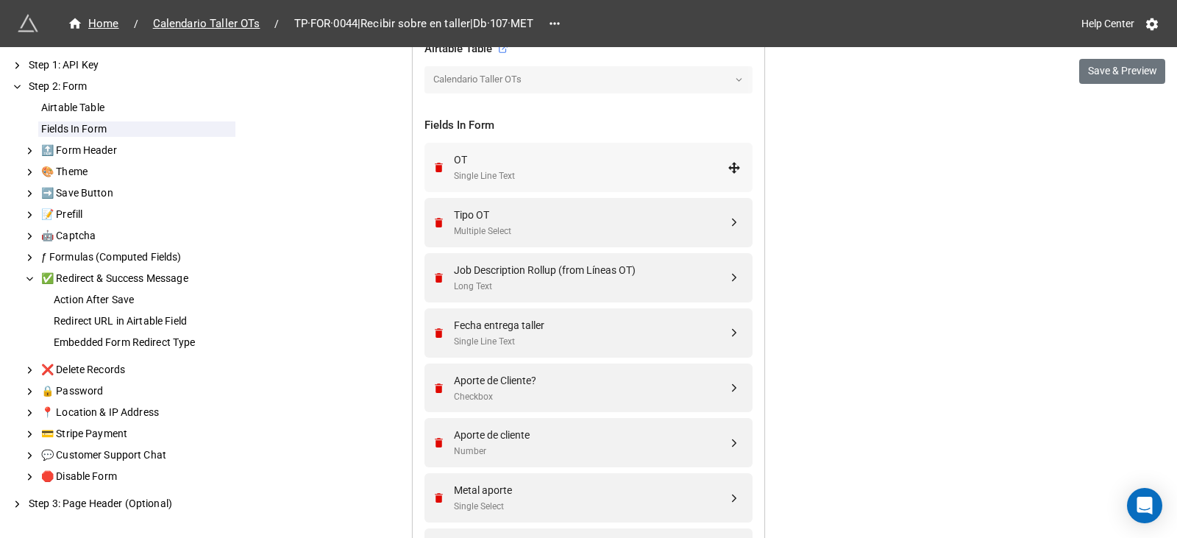
click at [466, 171] on div "Single Line Text" at bounding box center [591, 176] width 274 height 14
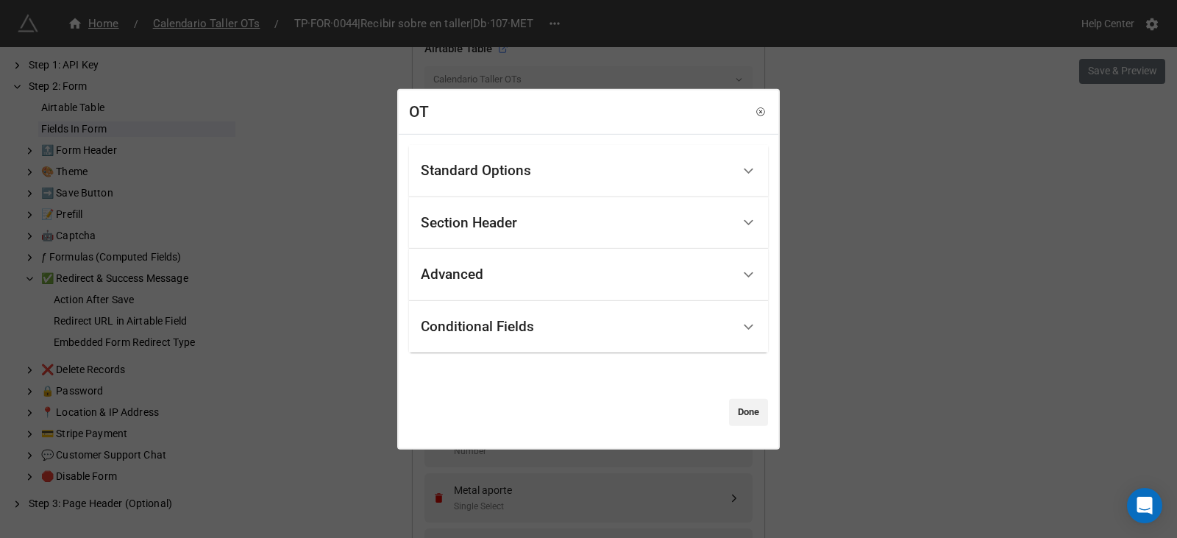
click at [554, 331] on div "Conditional Fields" at bounding box center [576, 327] width 311 height 35
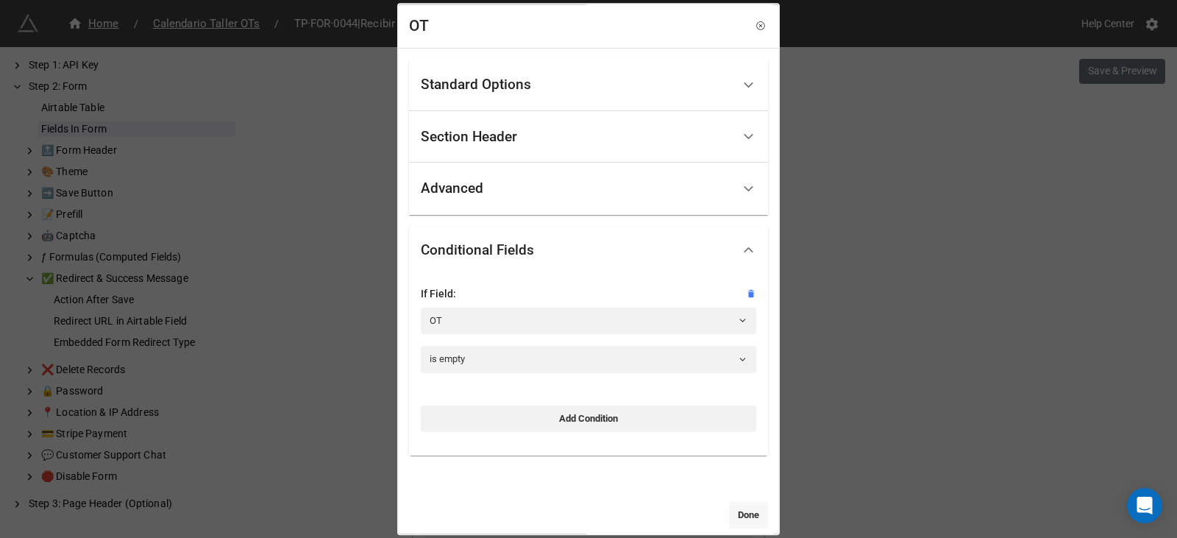
click at [742, 508] on link "Done" at bounding box center [748, 515] width 39 height 26
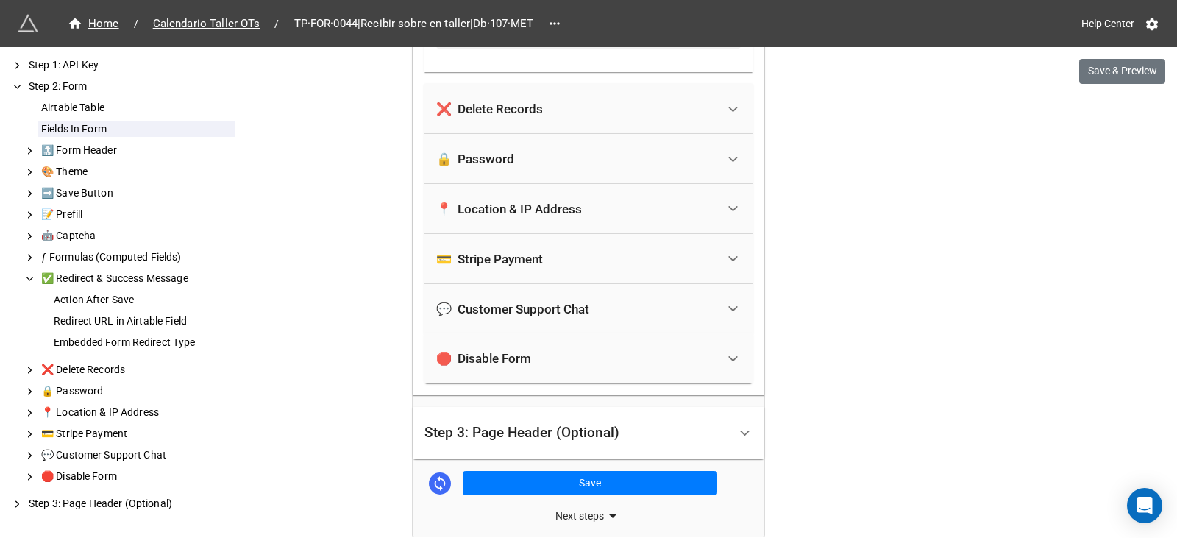
scroll to position [1915, 0]
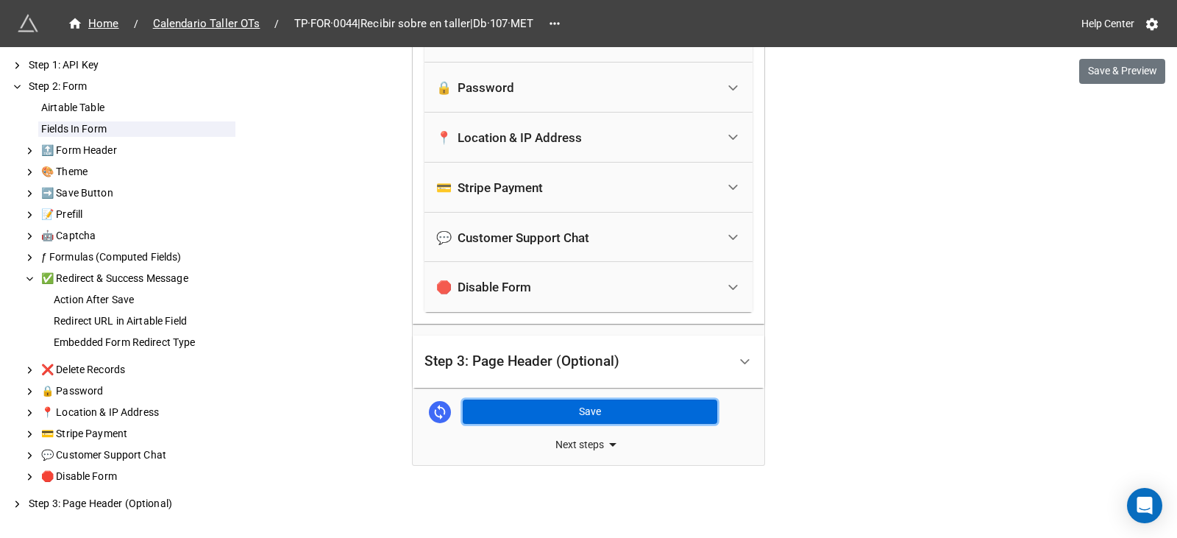
click at [569, 407] on button "Save" at bounding box center [590, 411] width 255 height 25
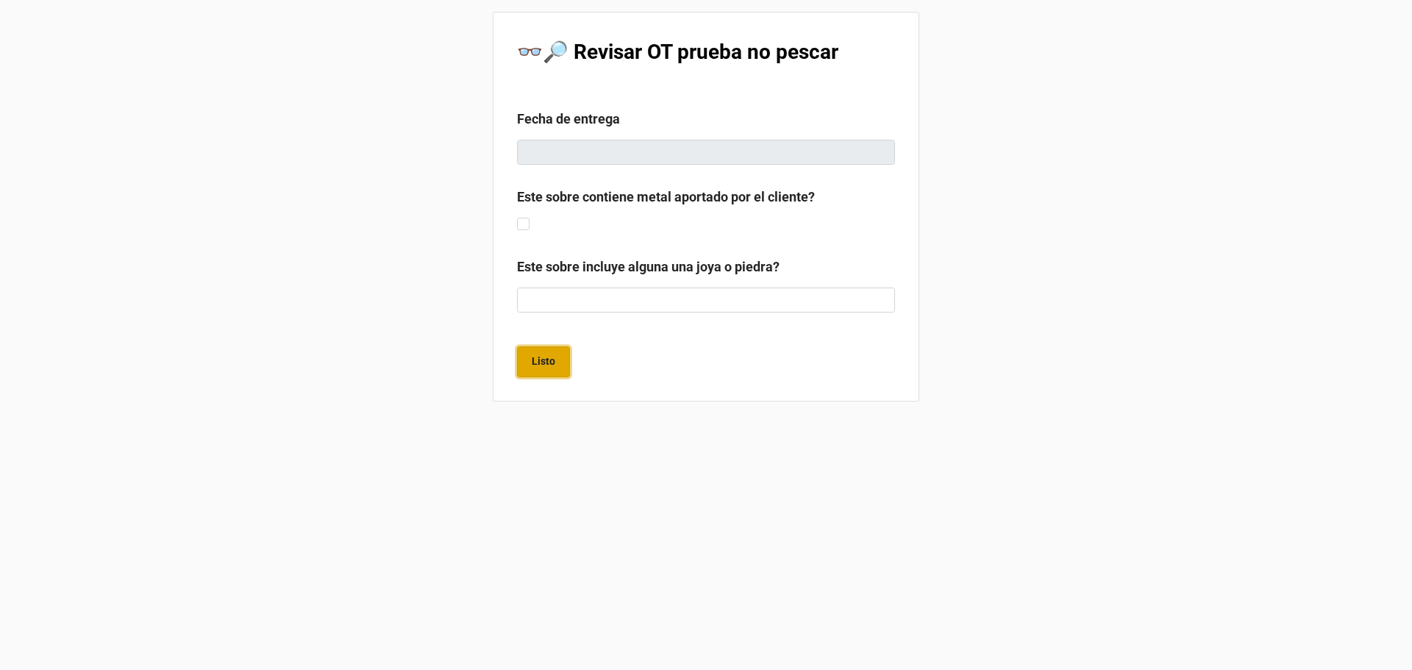
click at [547, 370] on button "Listo" at bounding box center [543, 361] width 53 height 31
click at [524, 395] on label at bounding box center [523, 395] width 13 height 0
checkbox input "true"
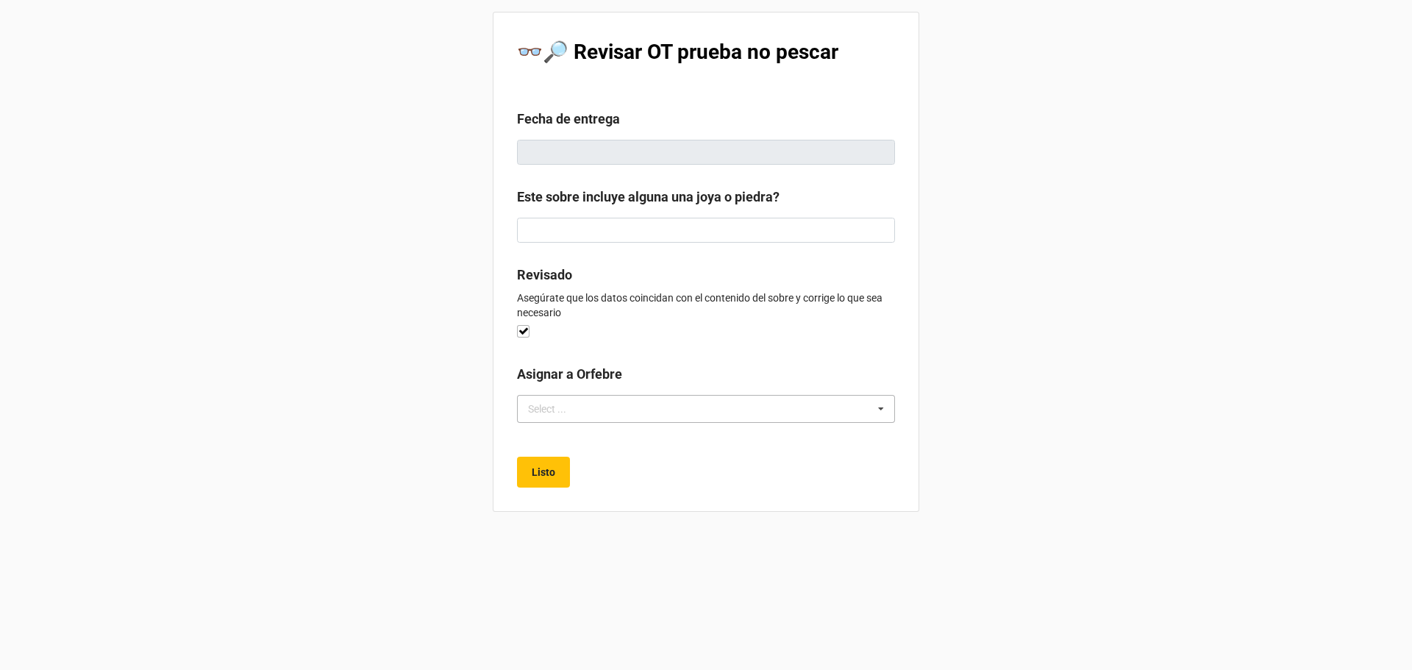
click at [729, 407] on div "Select ... No results found." at bounding box center [706, 409] width 378 height 28
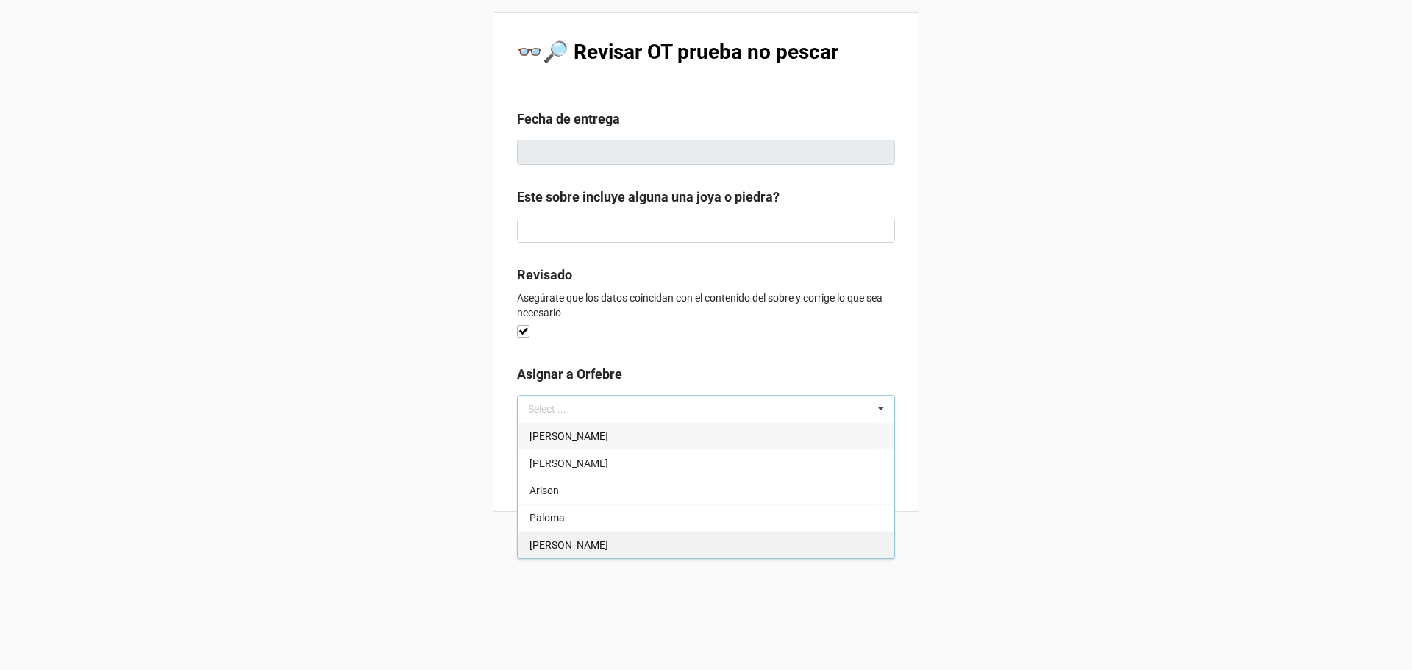
click at [594, 540] on div "[PERSON_NAME]" at bounding box center [706, 544] width 377 height 27
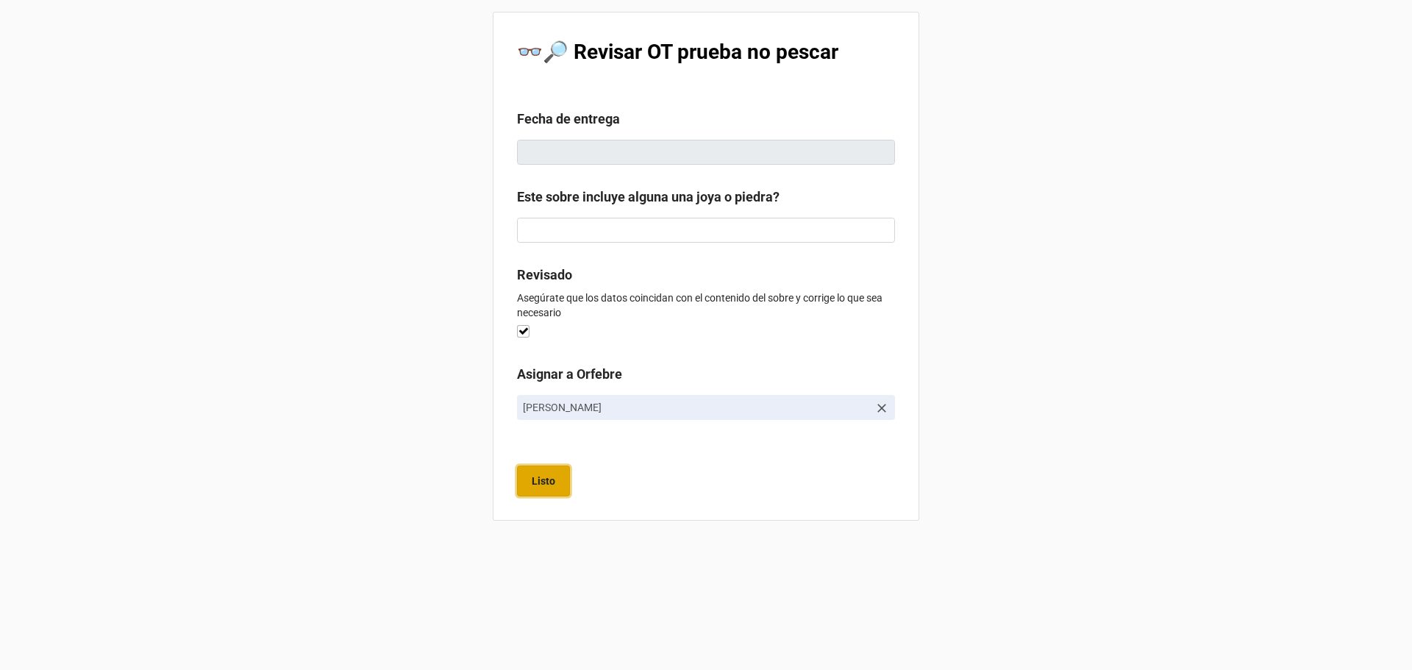
click at [549, 491] on button "Listo" at bounding box center [543, 481] width 53 height 31
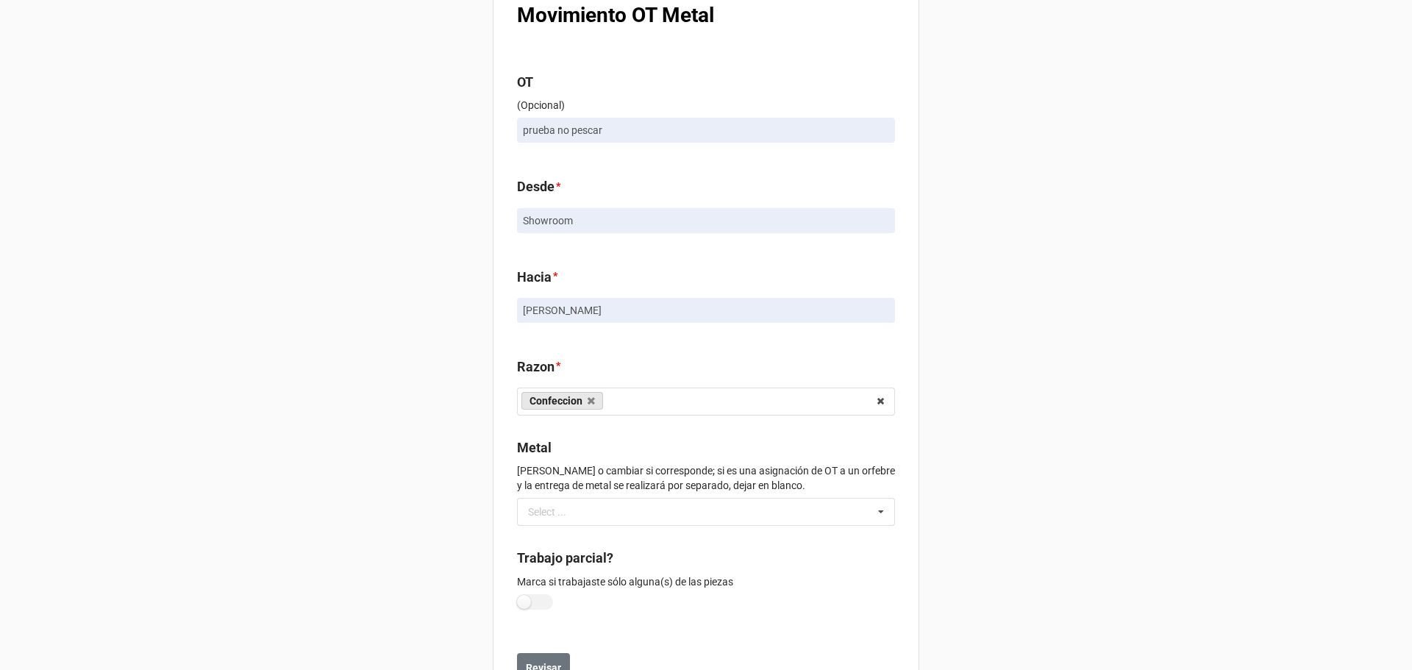
scroll to position [99, 0]
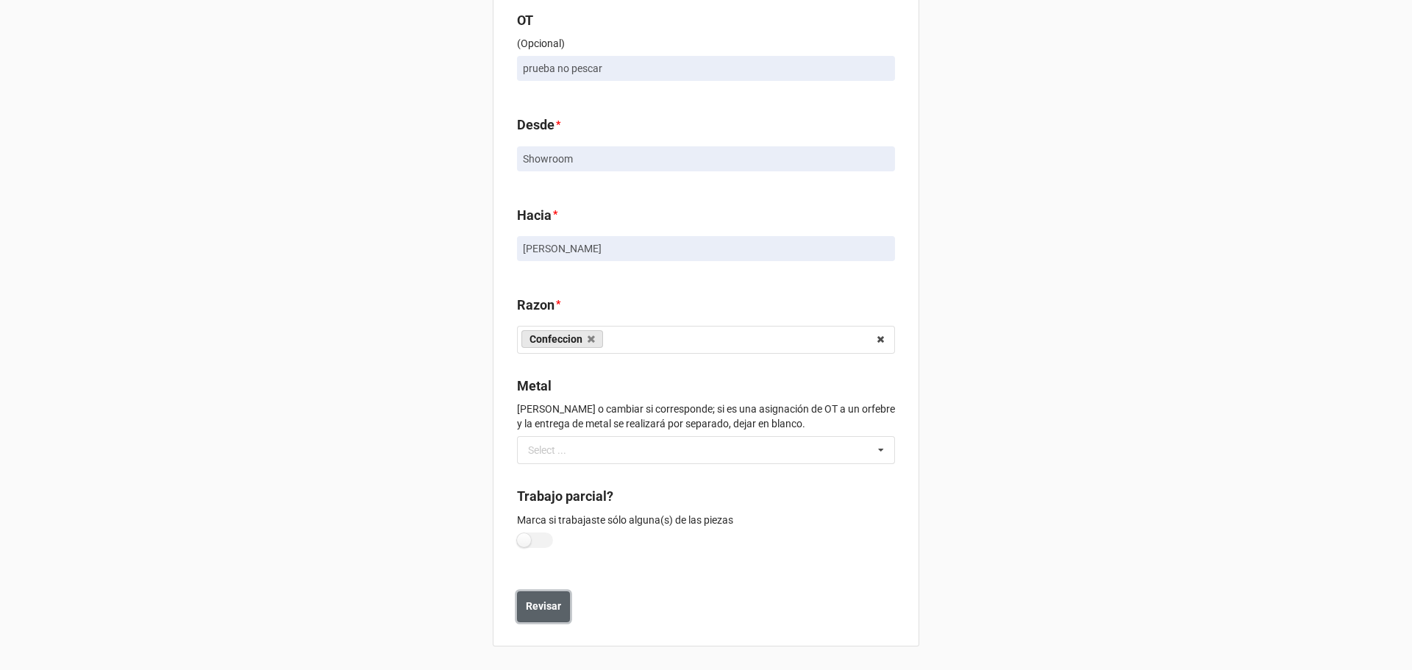
click at [522, 597] on button "Revisar" at bounding box center [543, 606] width 53 height 31
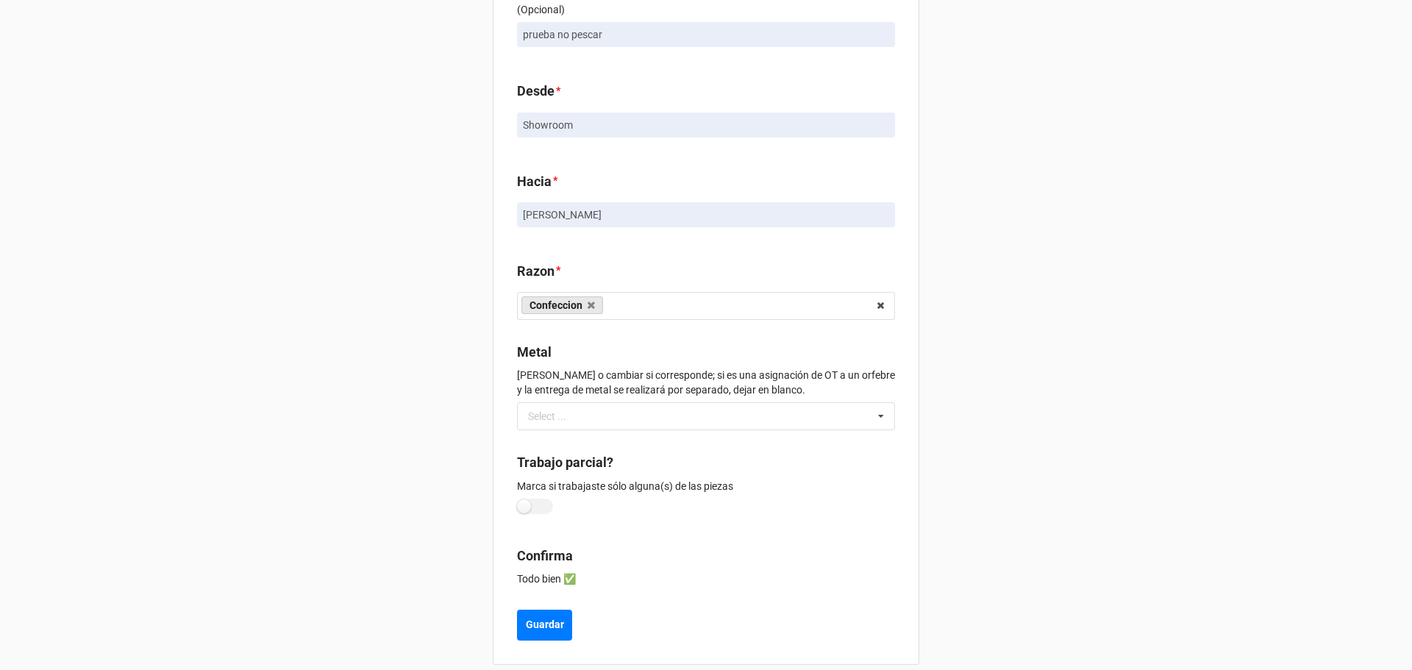
scroll to position [151, 0]
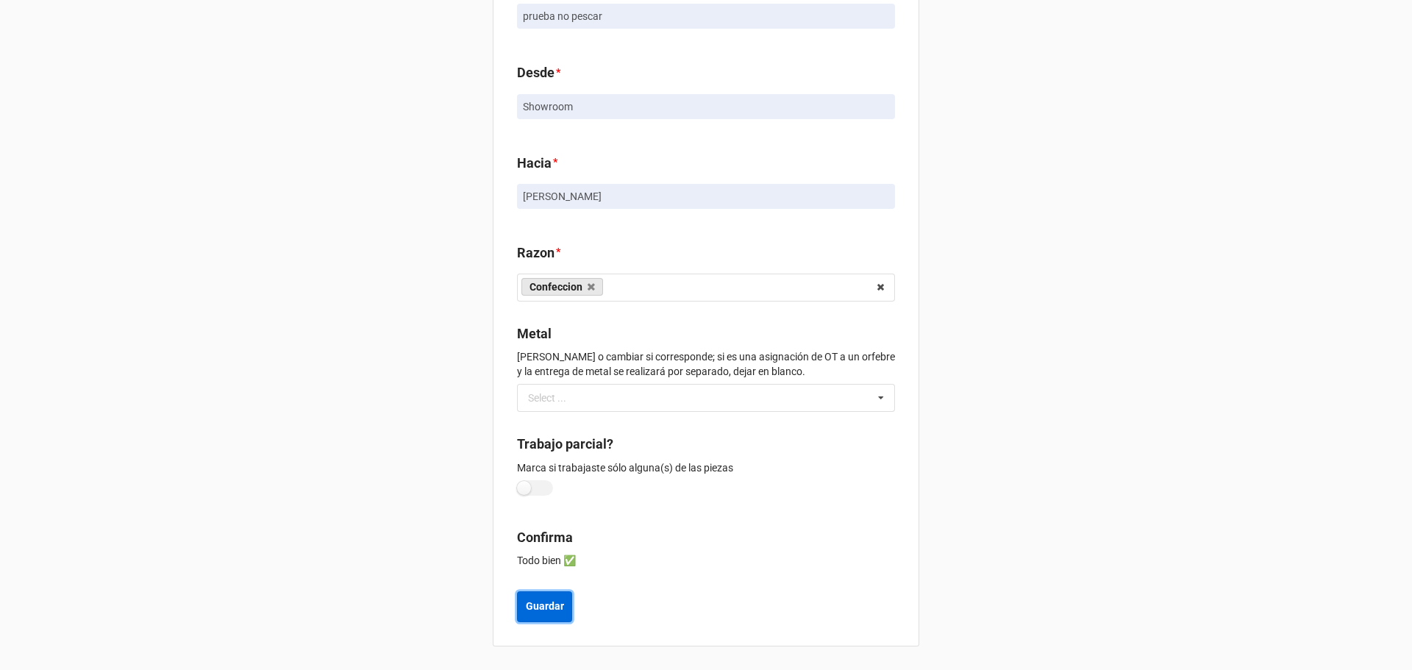
click at [556, 602] on b "Guardar" at bounding box center [545, 606] width 38 height 15
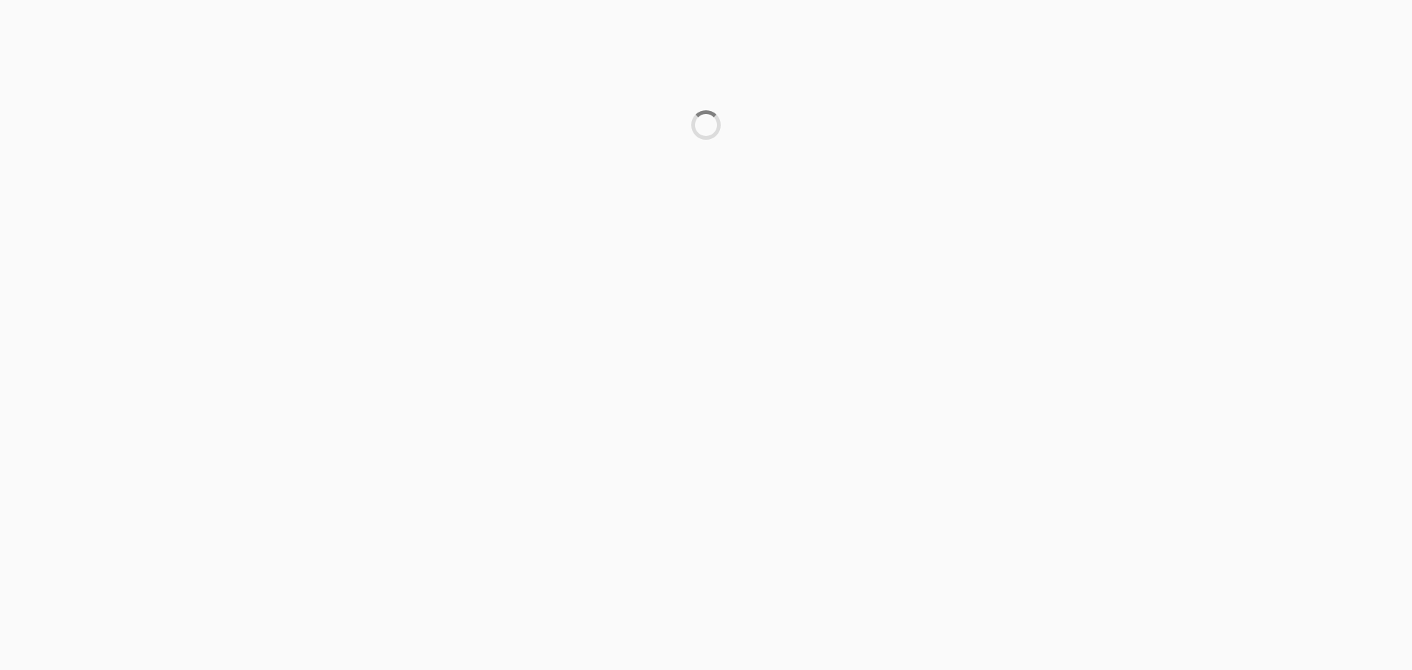
scroll to position [0, 0]
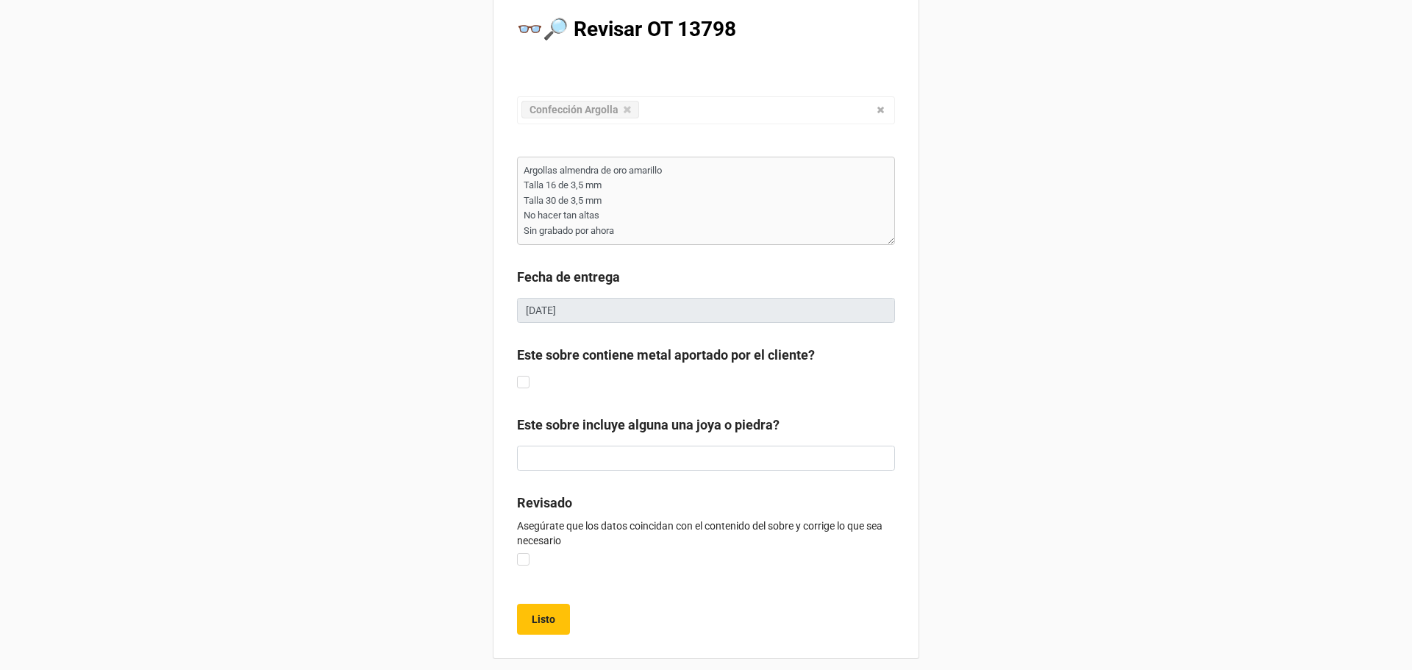
scroll to position [35, 0]
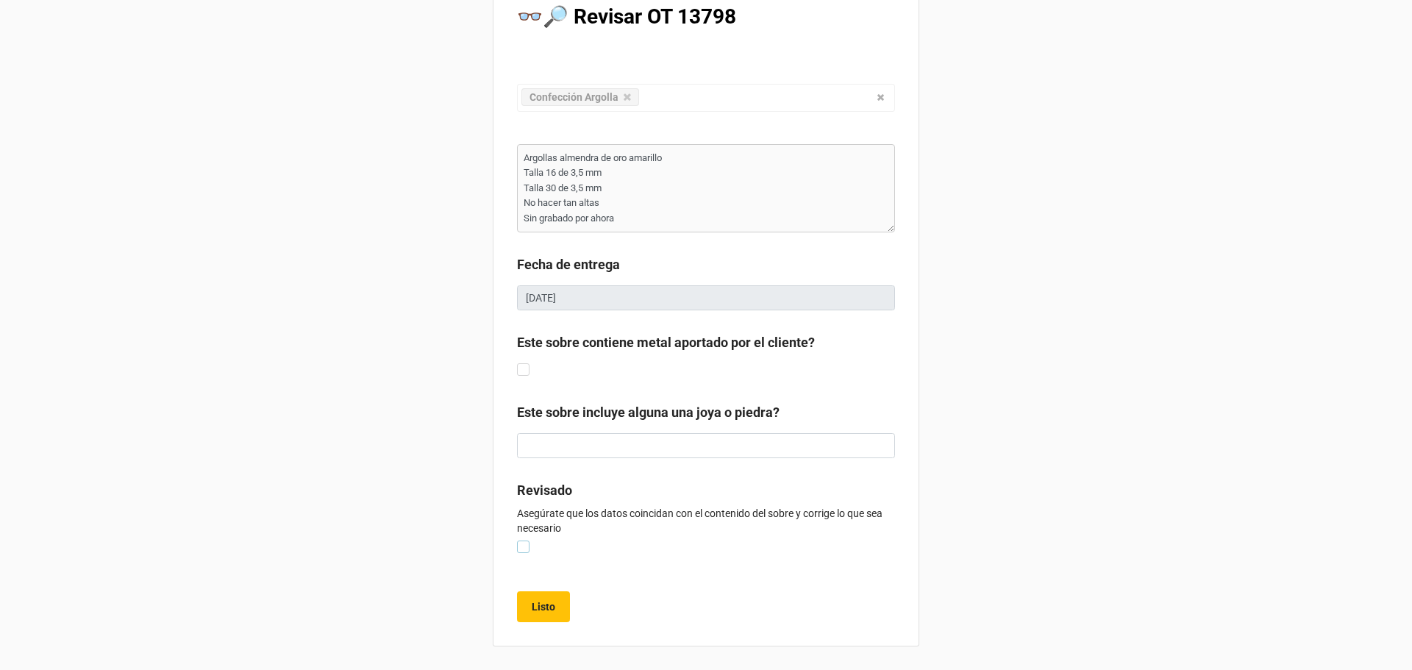
click at [517, 541] on label at bounding box center [523, 541] width 13 height 0
type textarea "x"
checkbox input "true"
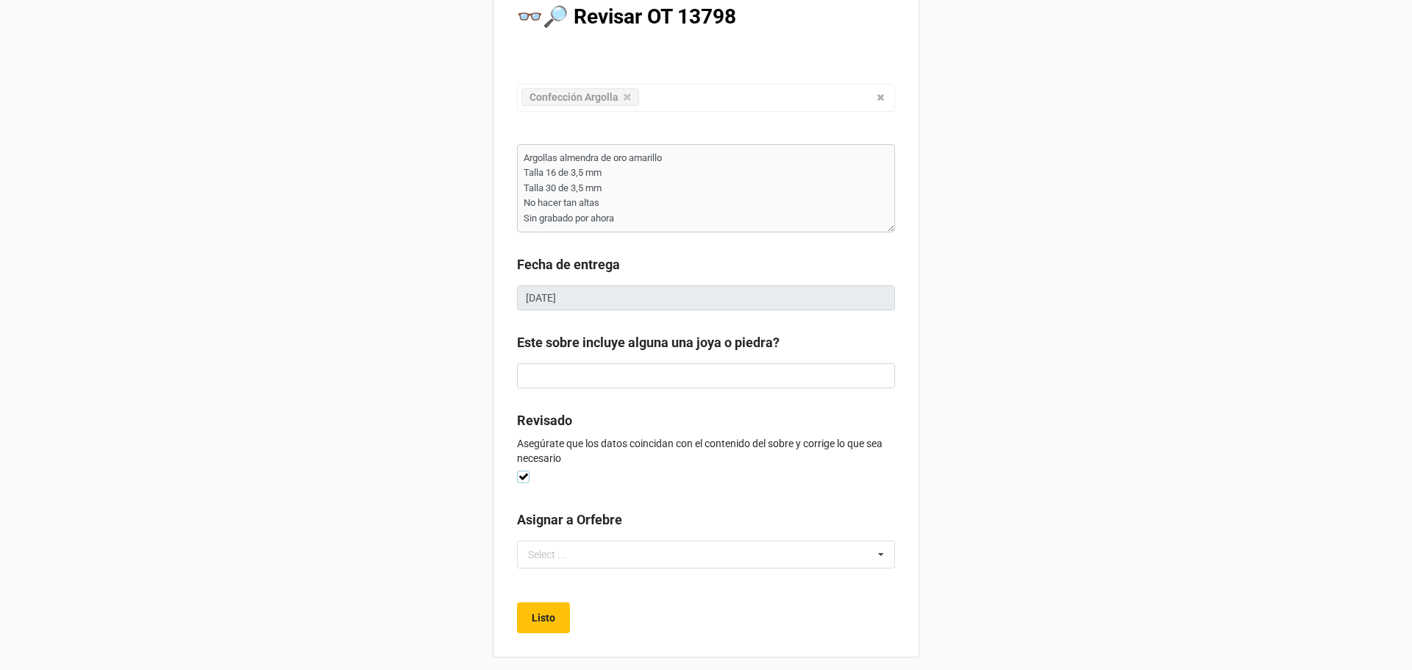
scroll to position [46, 0]
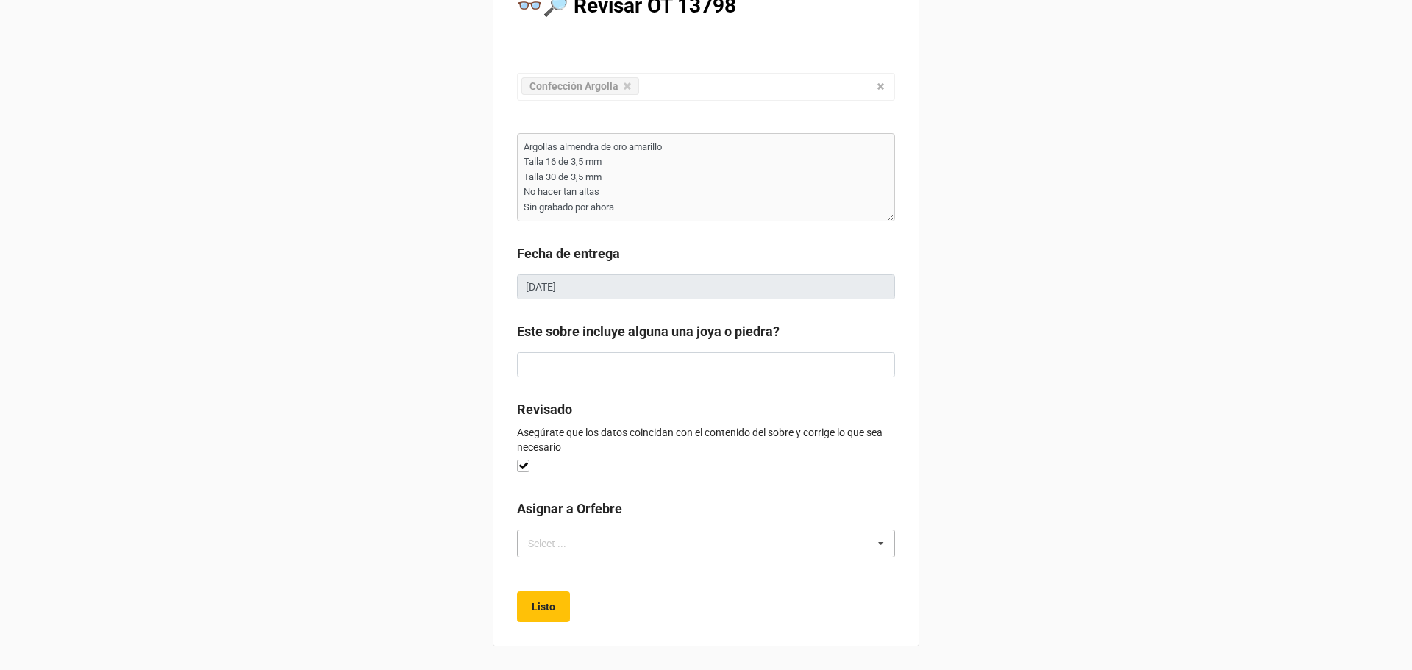
click at [616, 550] on div "Select ... No results found." at bounding box center [706, 544] width 378 height 28
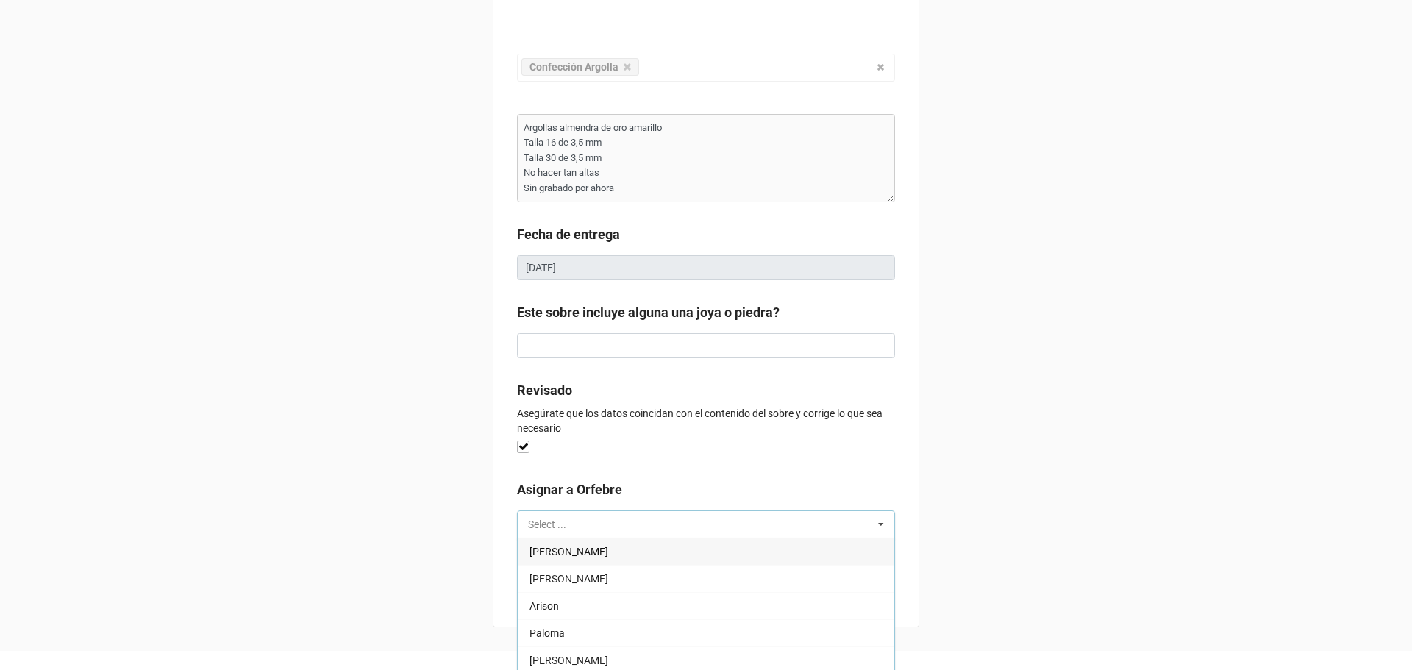
scroll to position [70, 0]
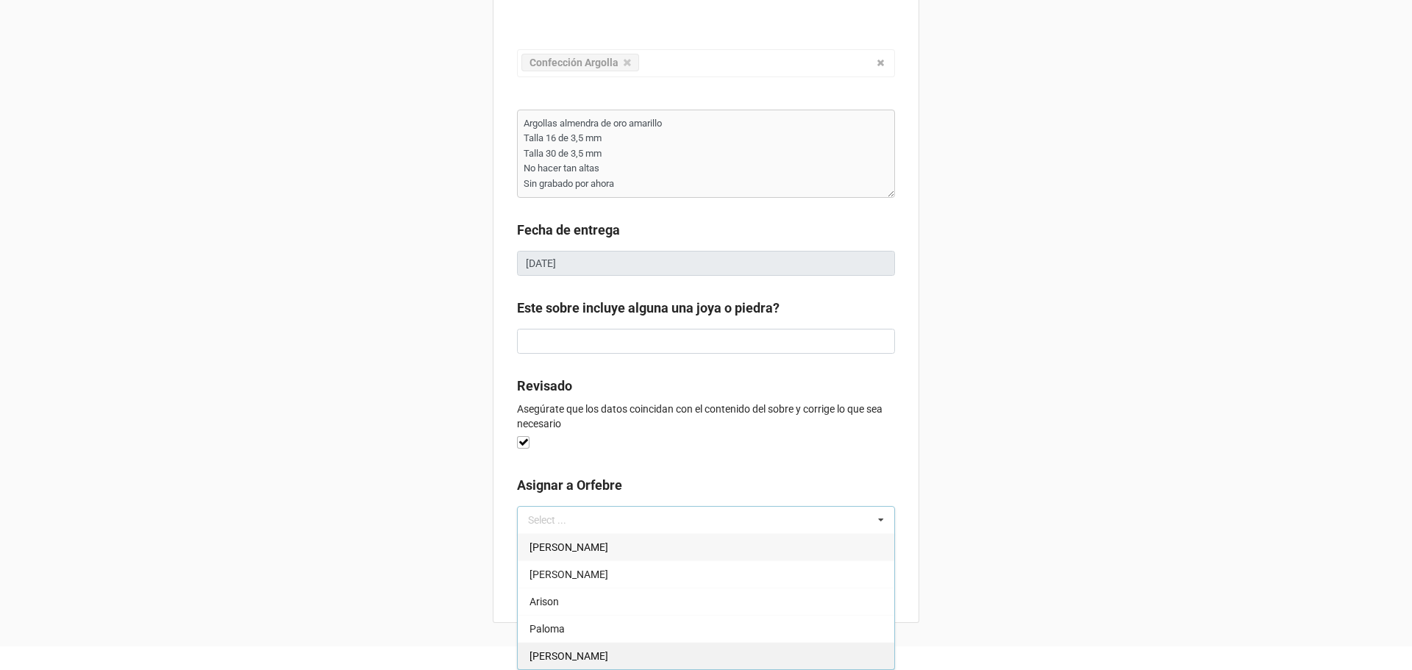
click at [557, 654] on span "Daniela" at bounding box center [569, 656] width 79 height 12
type textarea "x"
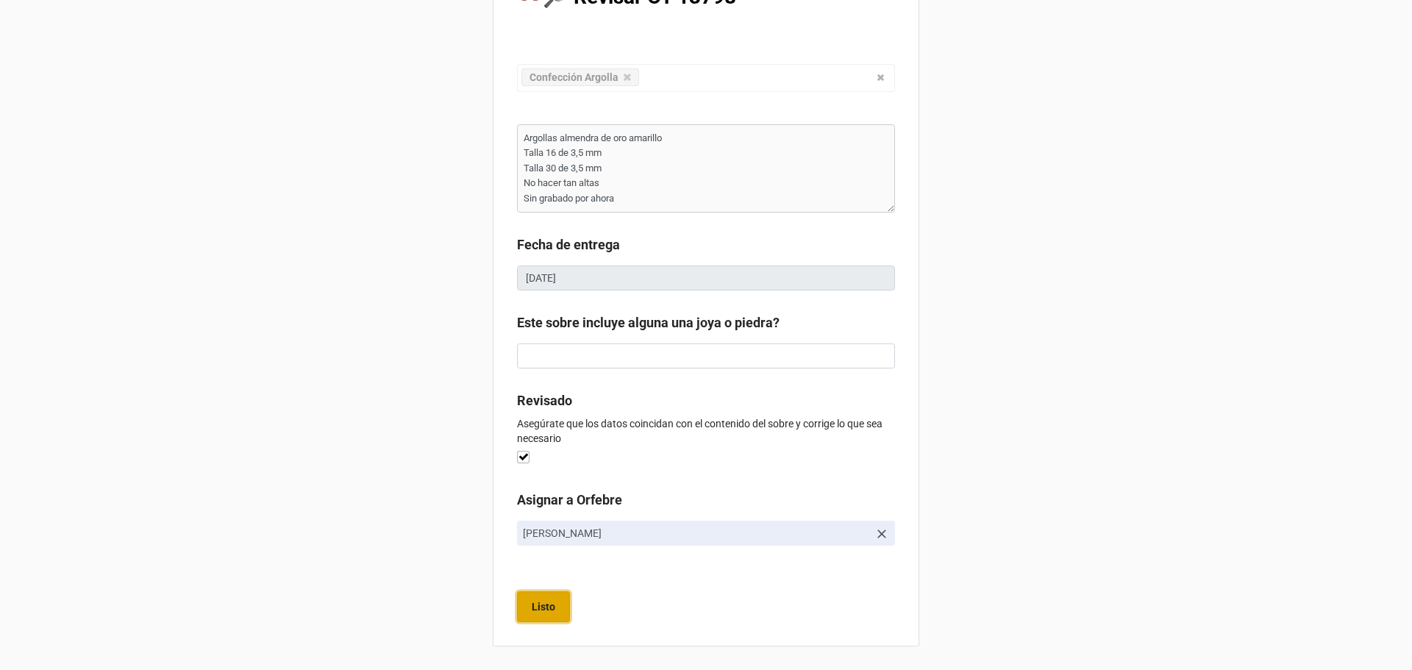
click at [541, 607] on b "Listo" at bounding box center [544, 607] width 24 height 15
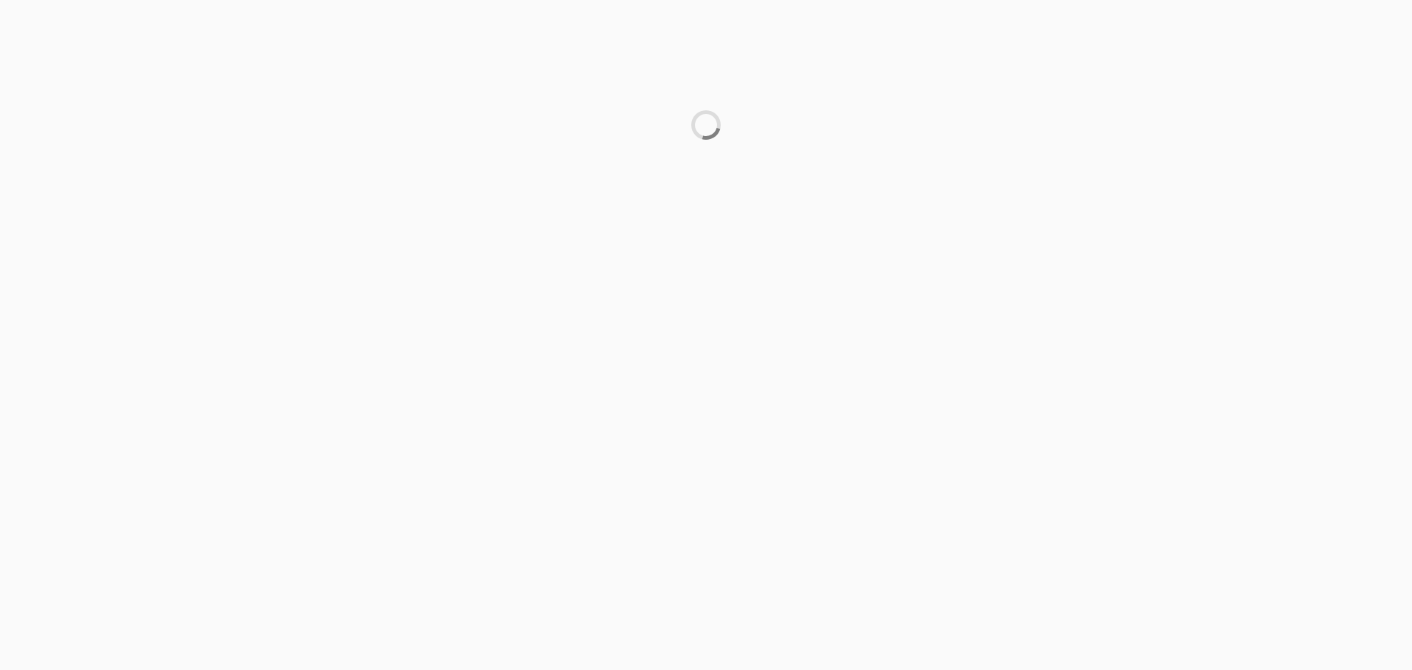
scroll to position [0, 0]
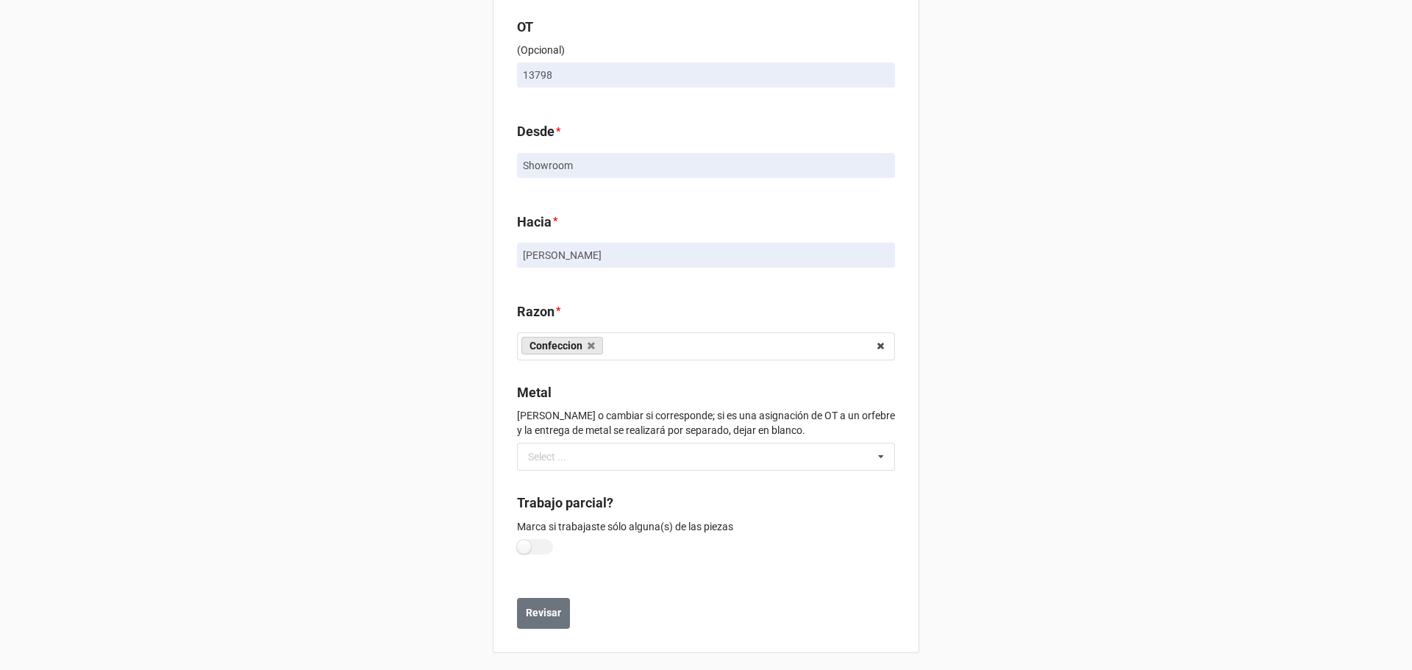
scroll to position [99, 0]
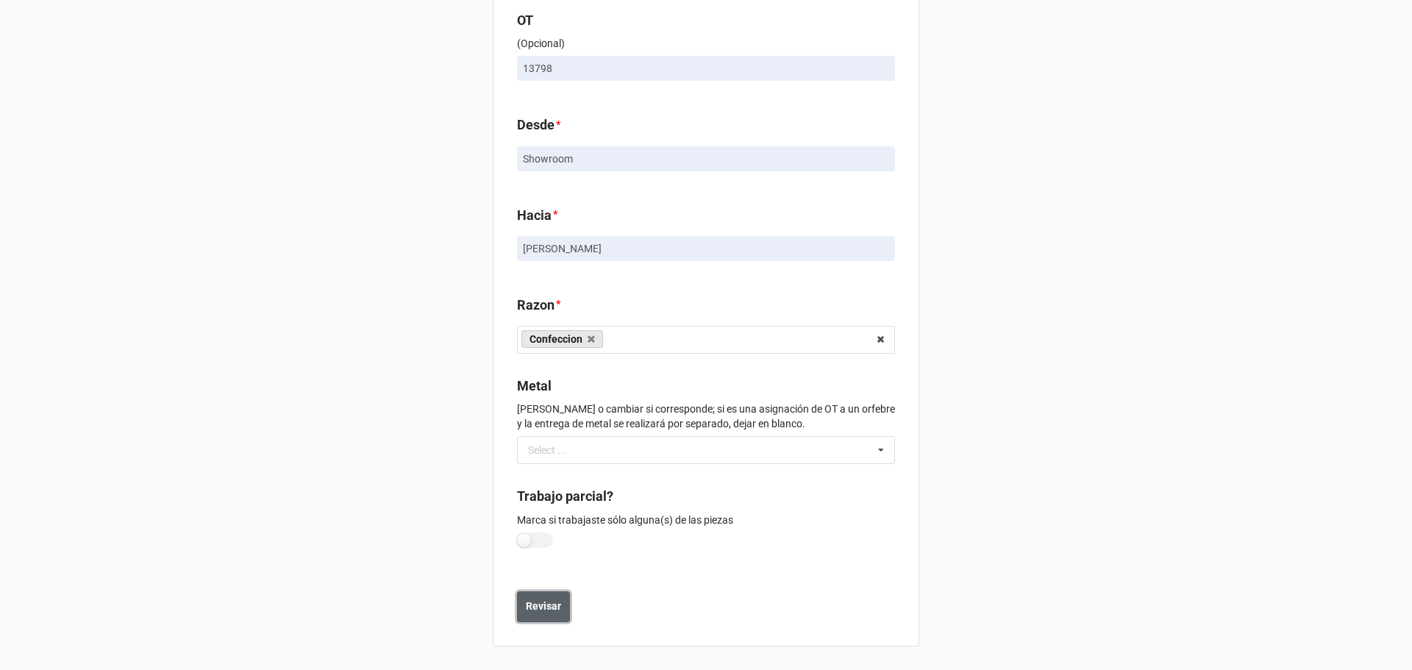
click at [563, 608] on button "Revisar" at bounding box center [543, 606] width 53 height 31
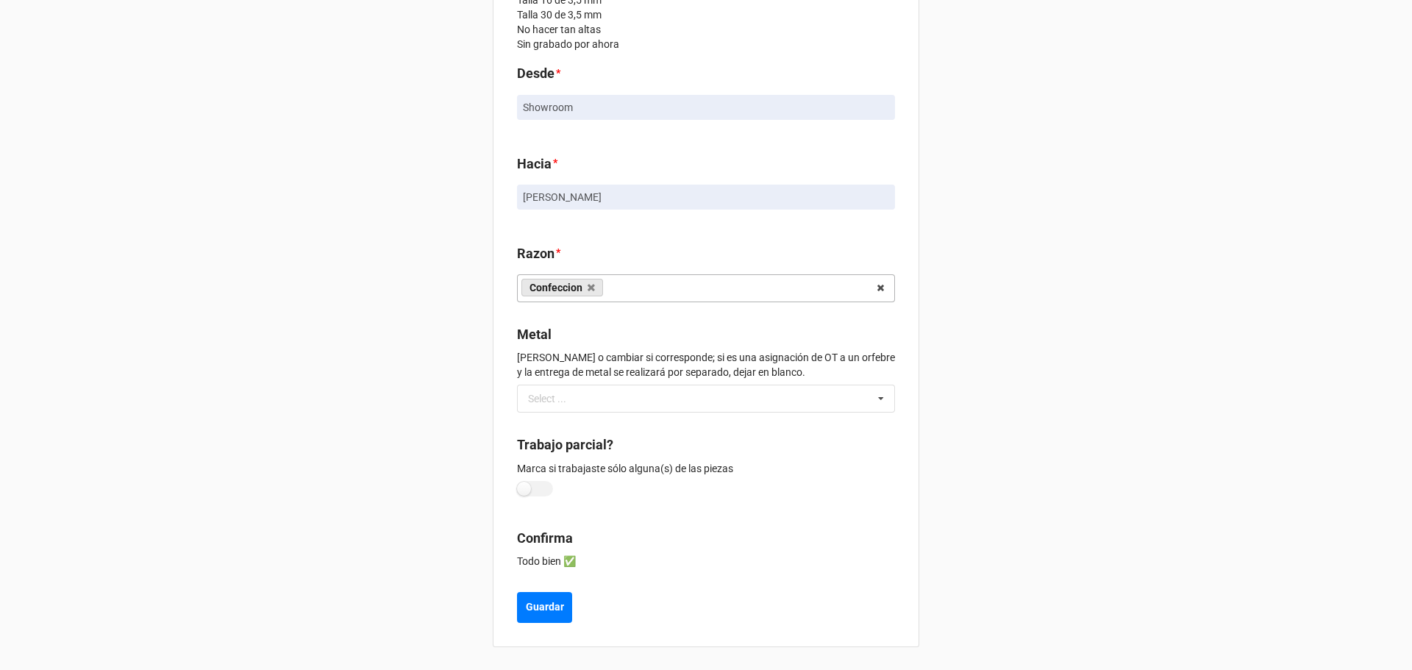
scroll to position [273, 0]
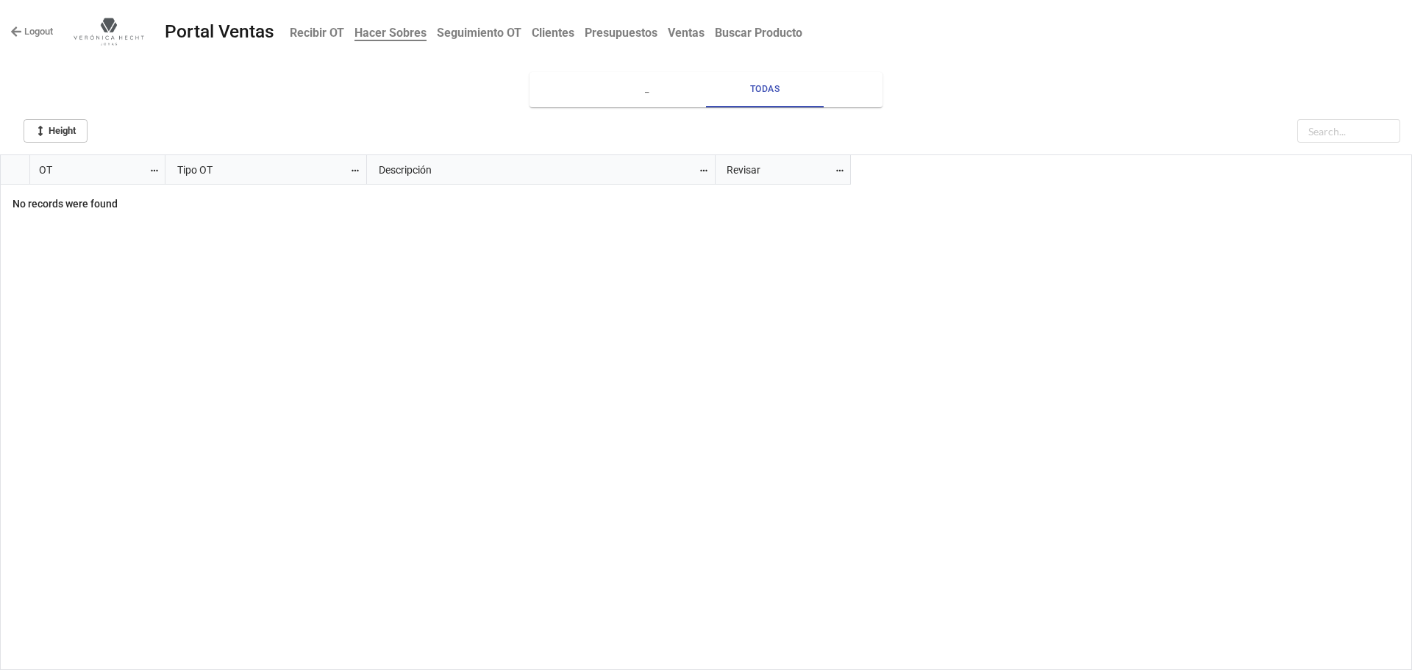
scroll to position [507, 1404]
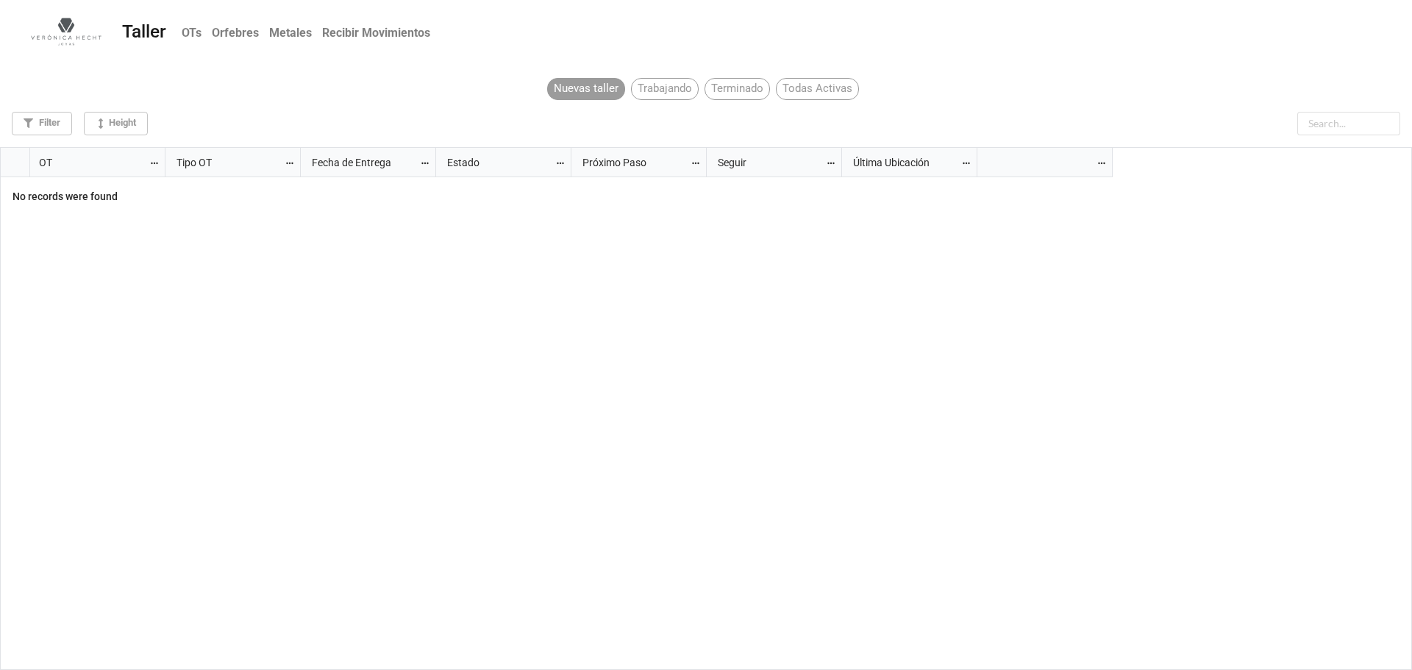
scroll to position [515, 1404]
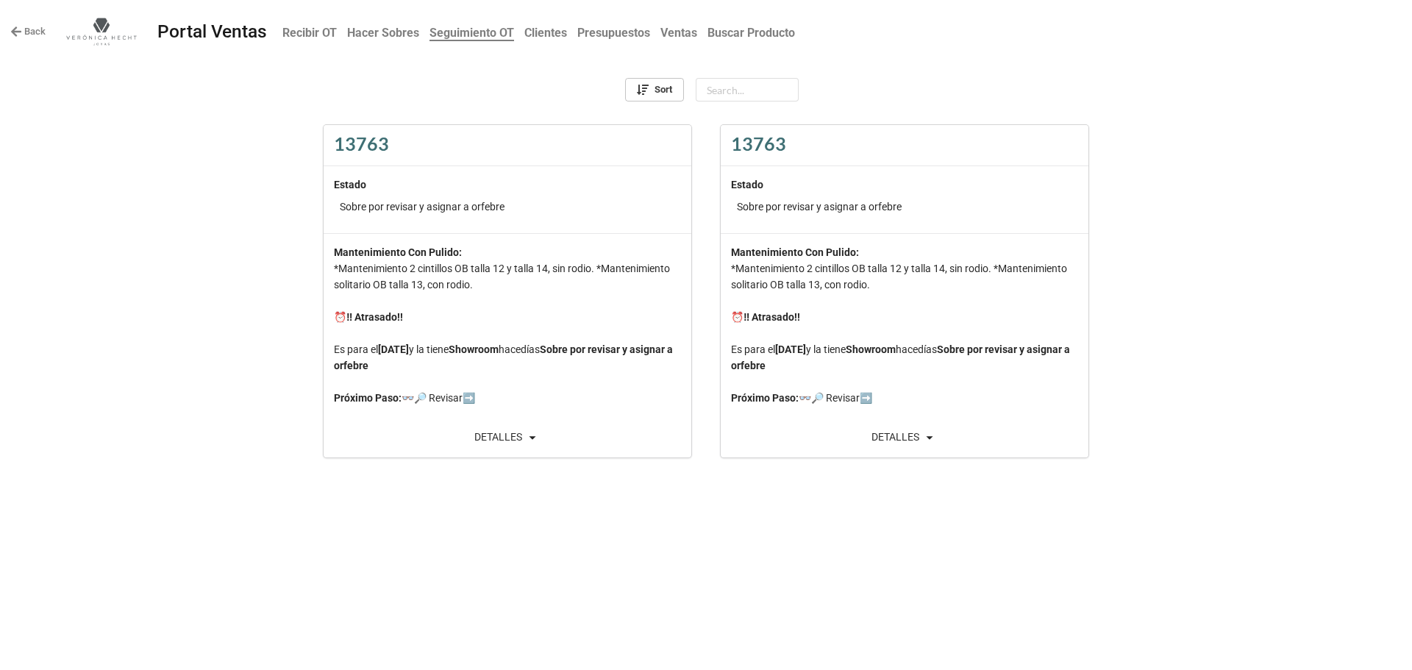
click at [380, 32] on b "Hacer Sobres" at bounding box center [383, 33] width 72 height 14
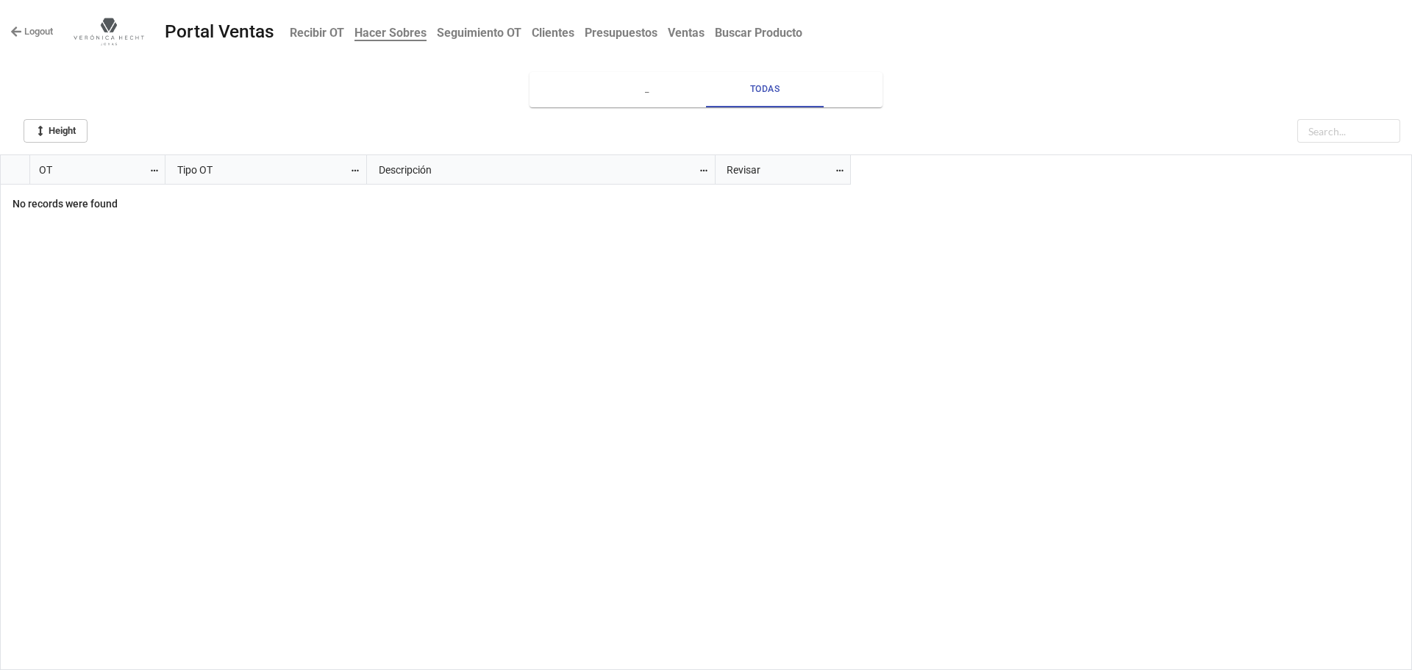
scroll to position [507, 1404]
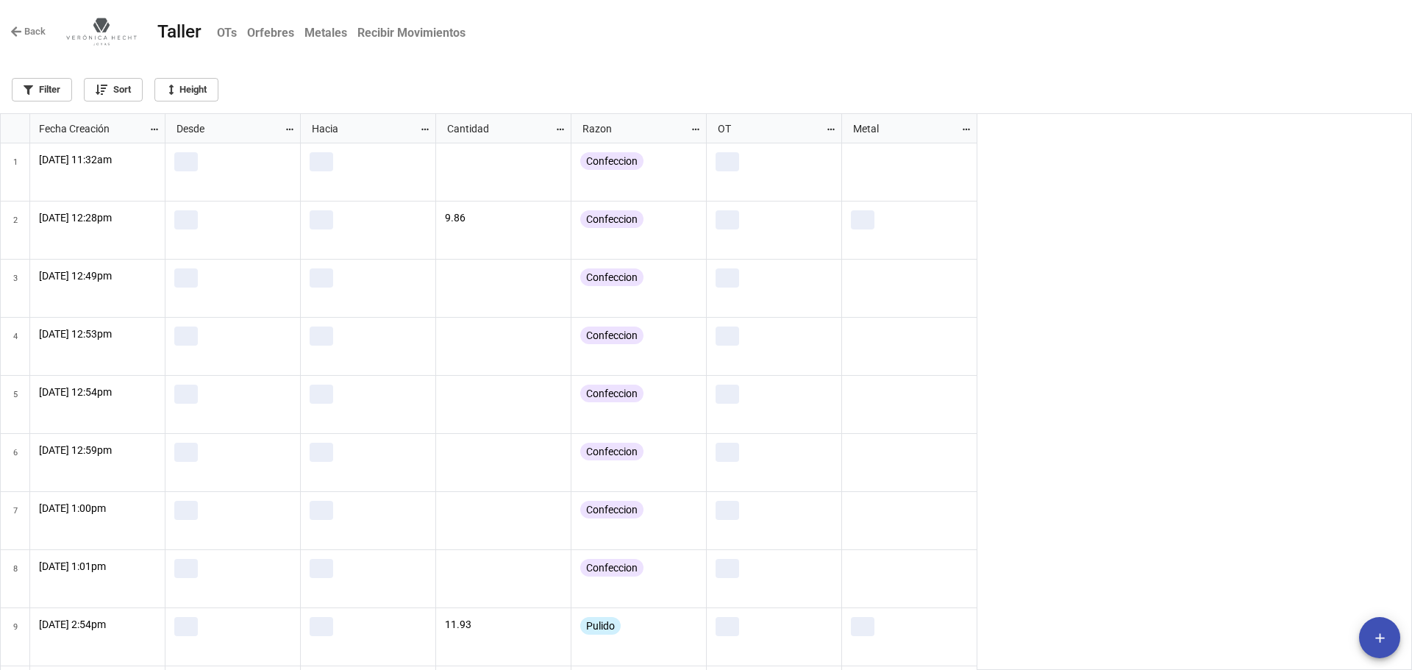
scroll to position [548, 1404]
